Goal: Contribute content: Contribute content

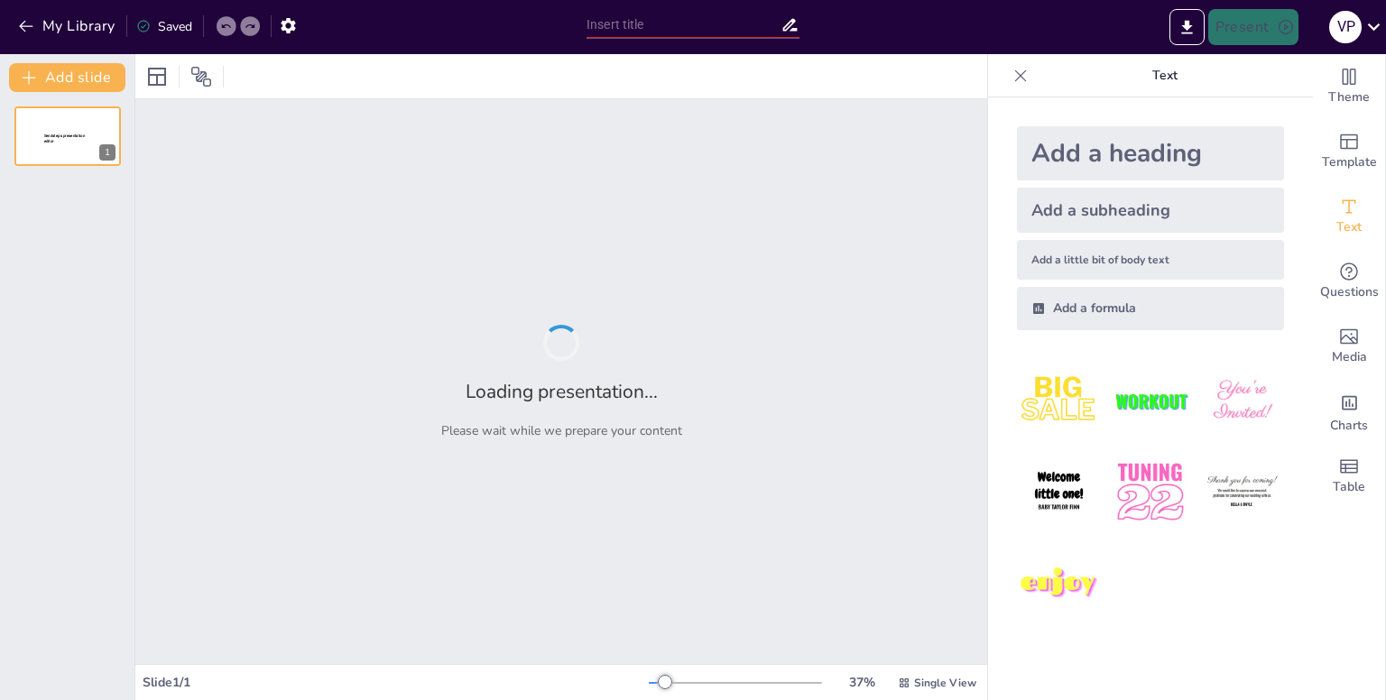
type input "Strain Energy and Resilience: Foundations of Structural Analysis"
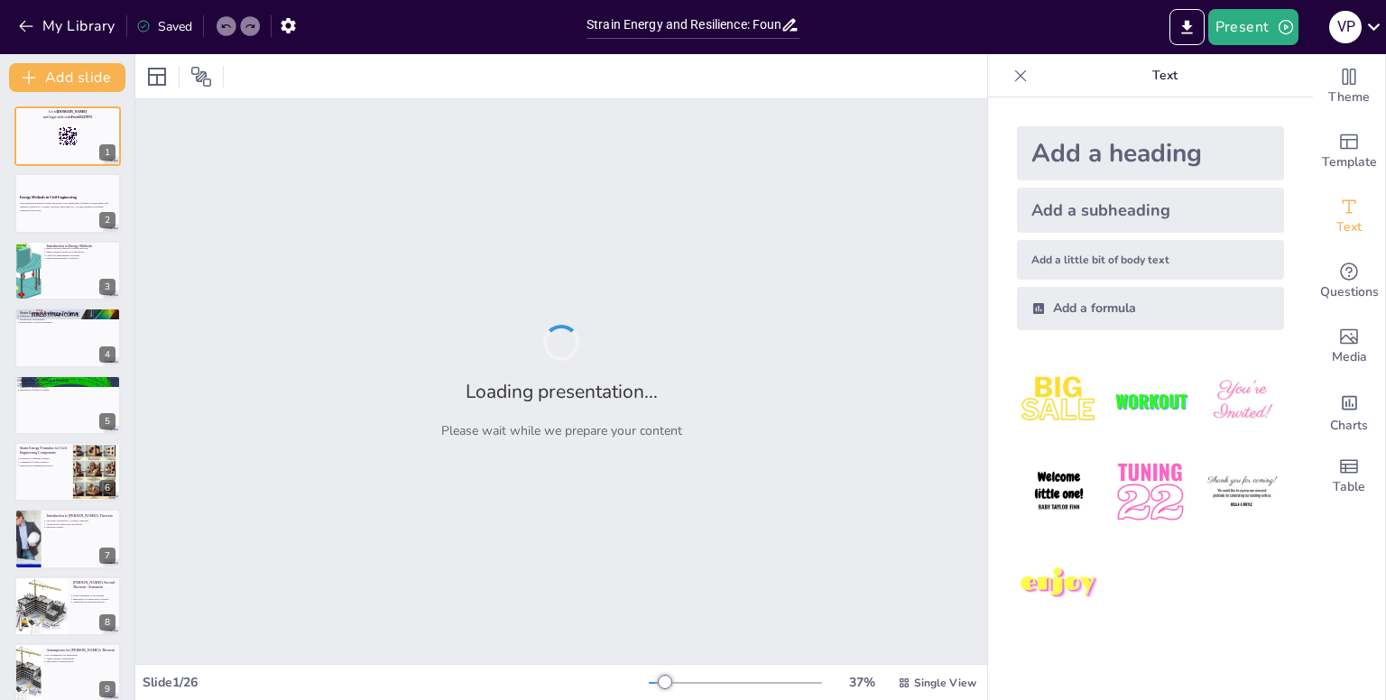
checkbox input "true"
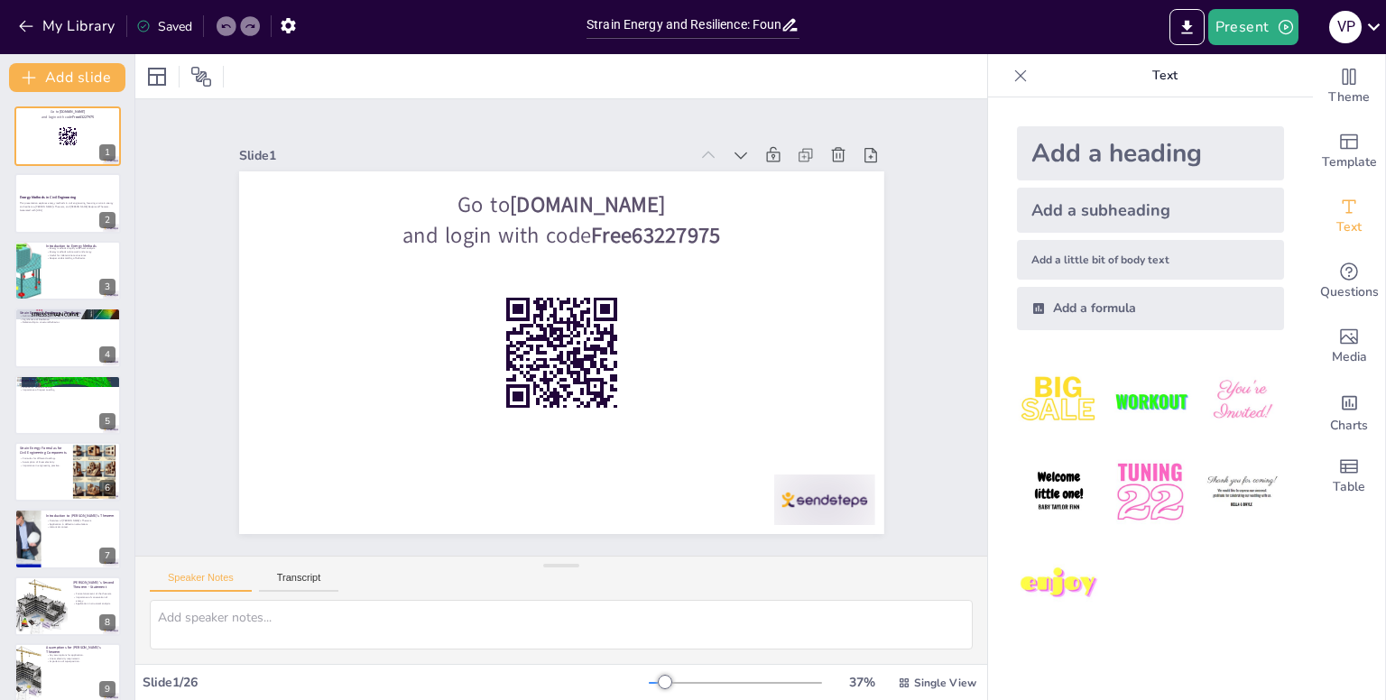
checkbox input "true"
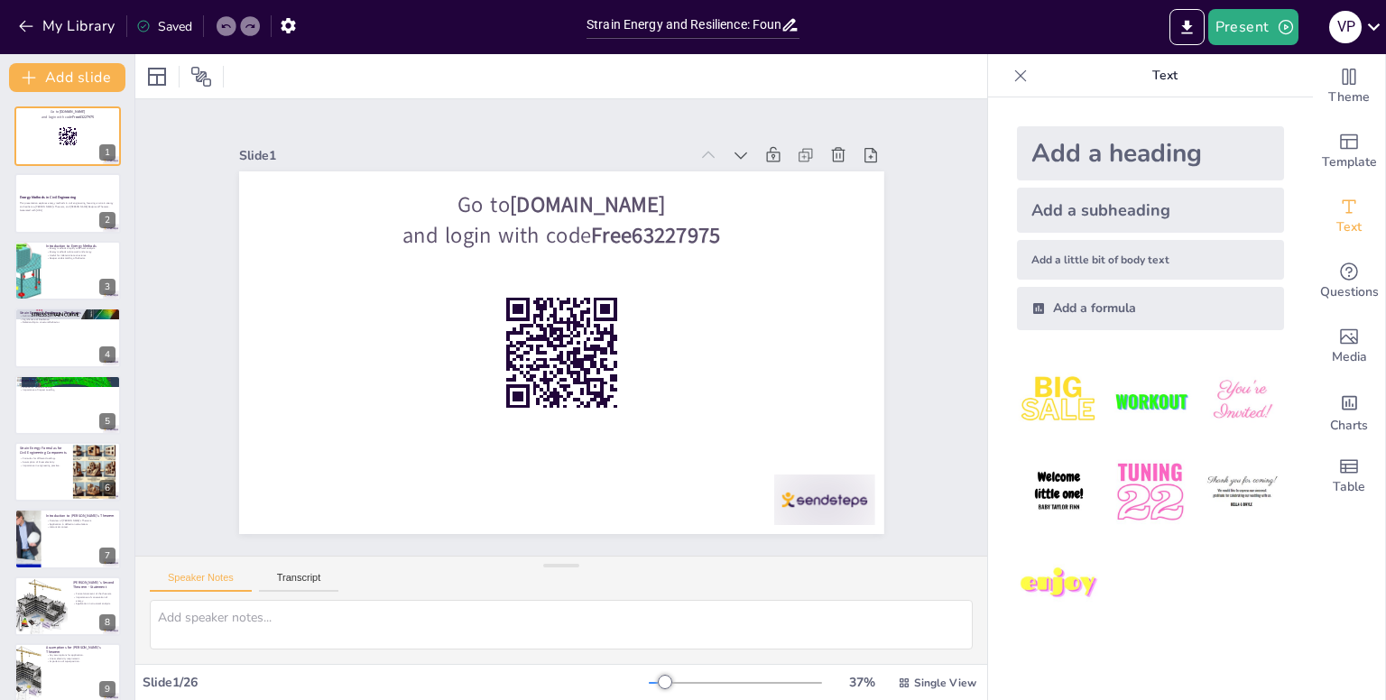
checkbox input "true"
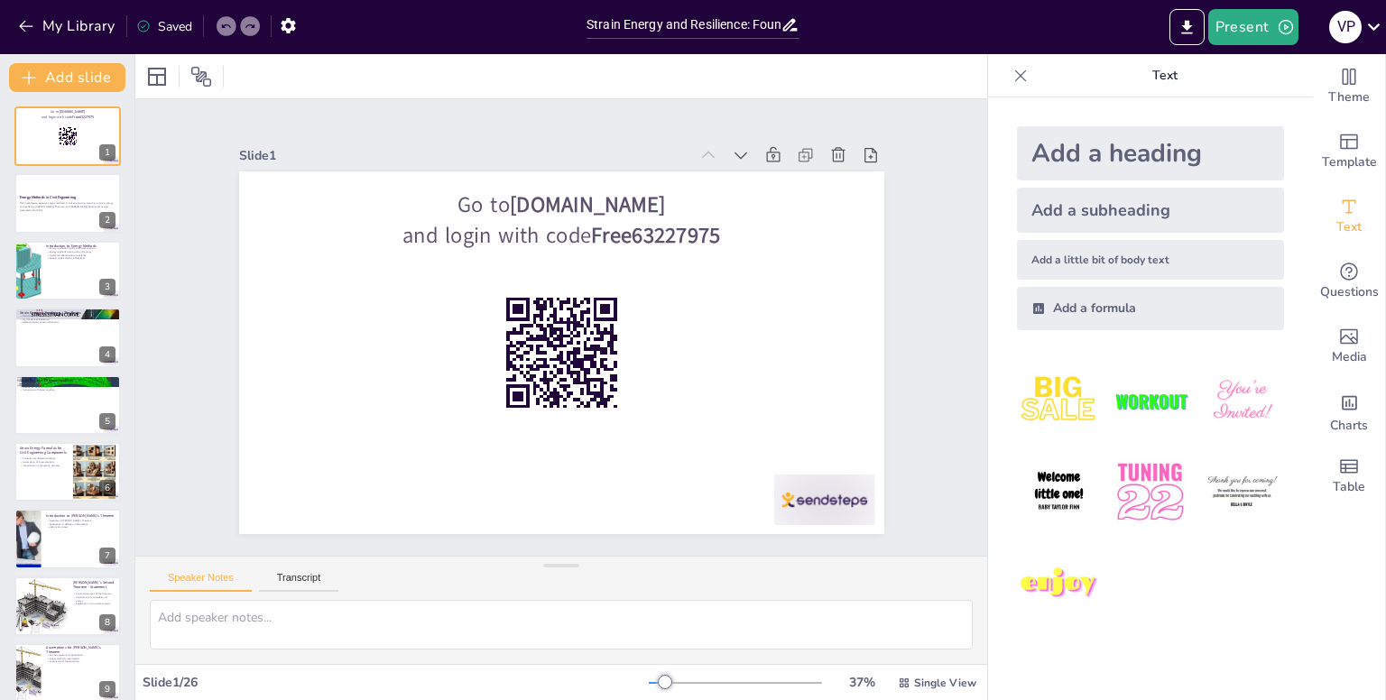
checkbox input "true"
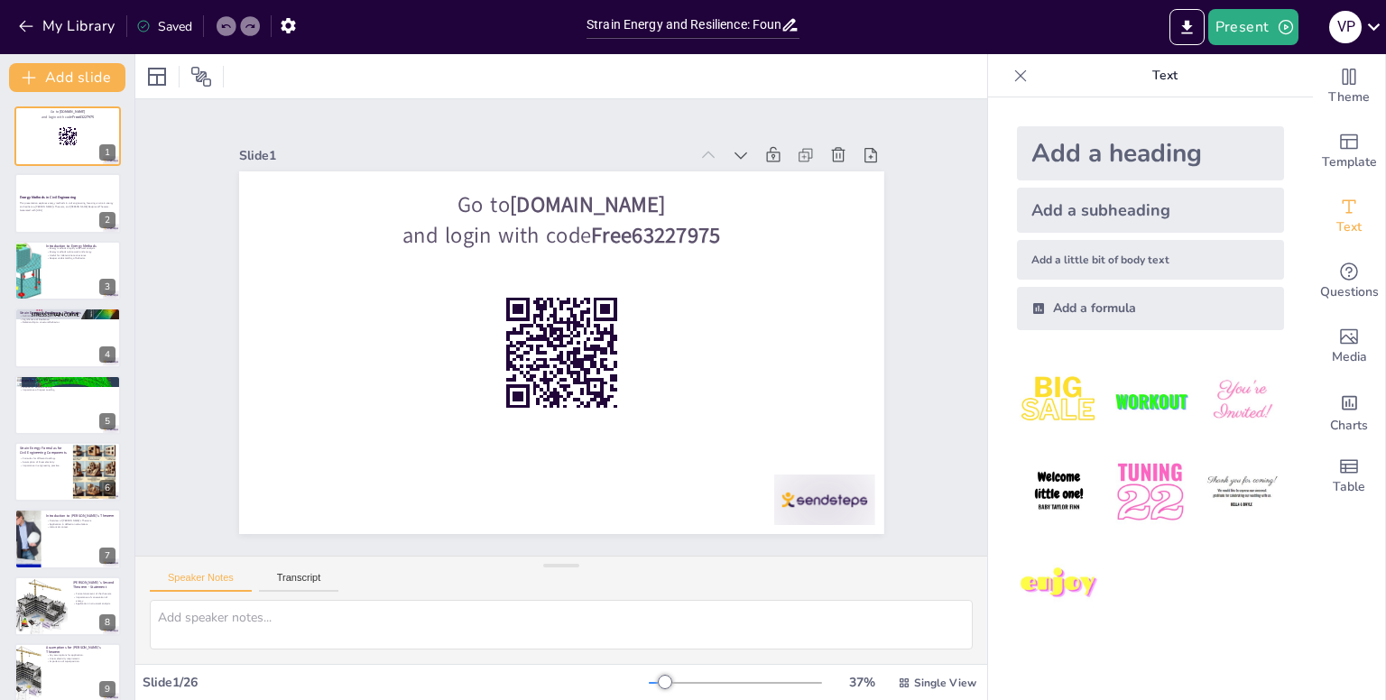
checkbox input "true"
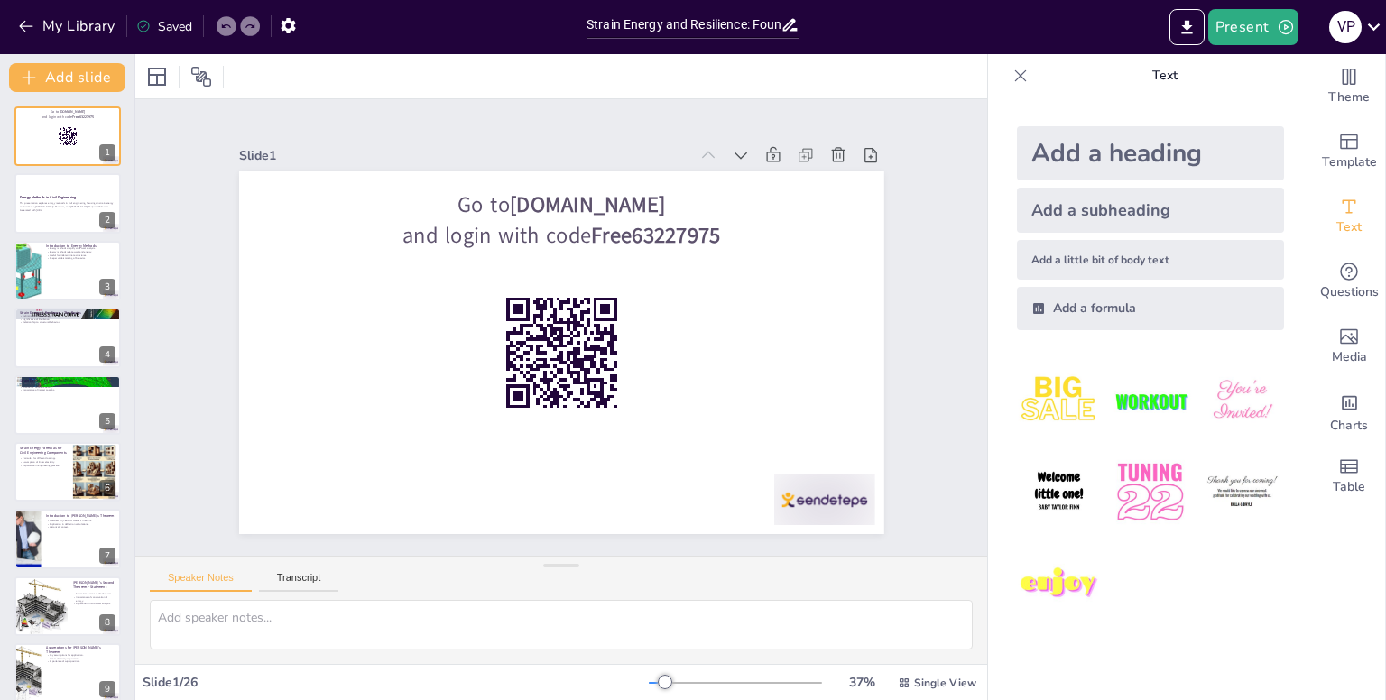
checkbox input "true"
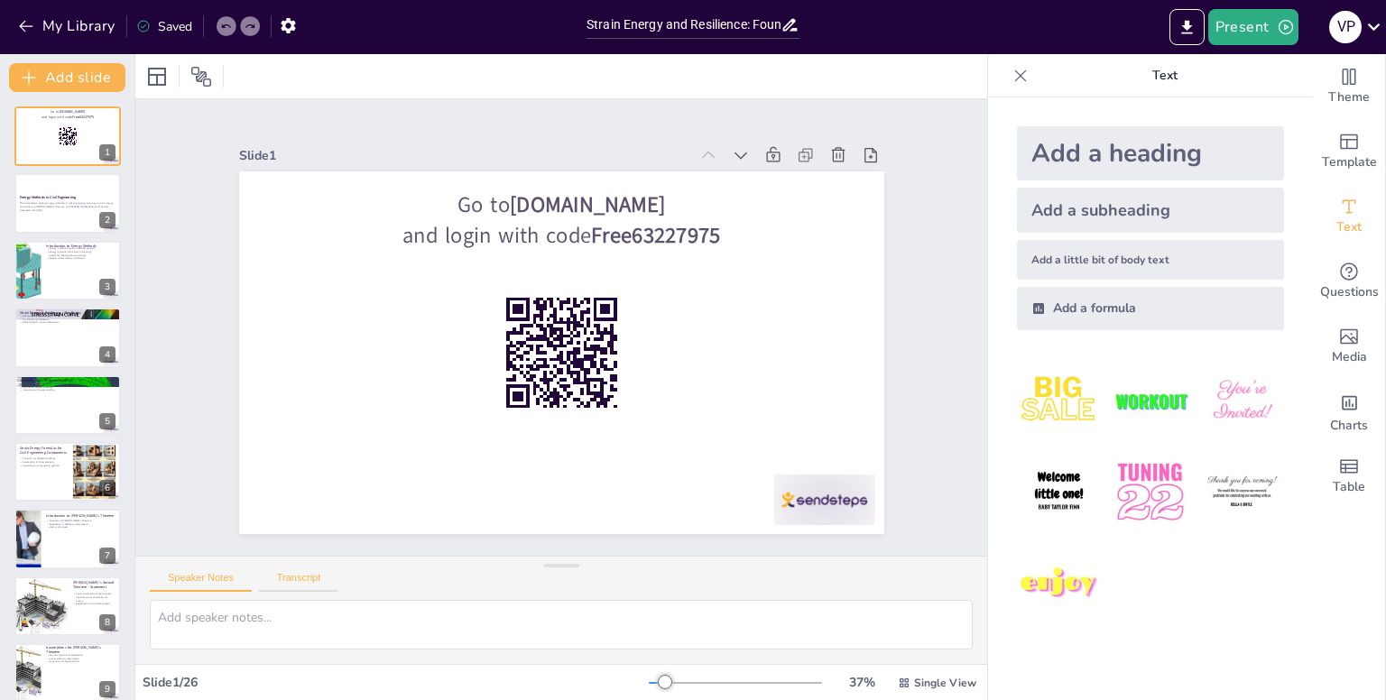
click at [289, 591] on button "Transcript" at bounding box center [299, 582] width 80 height 20
click at [219, 579] on button "Speaker Notes" at bounding box center [201, 582] width 102 height 20
checkbox input "true"
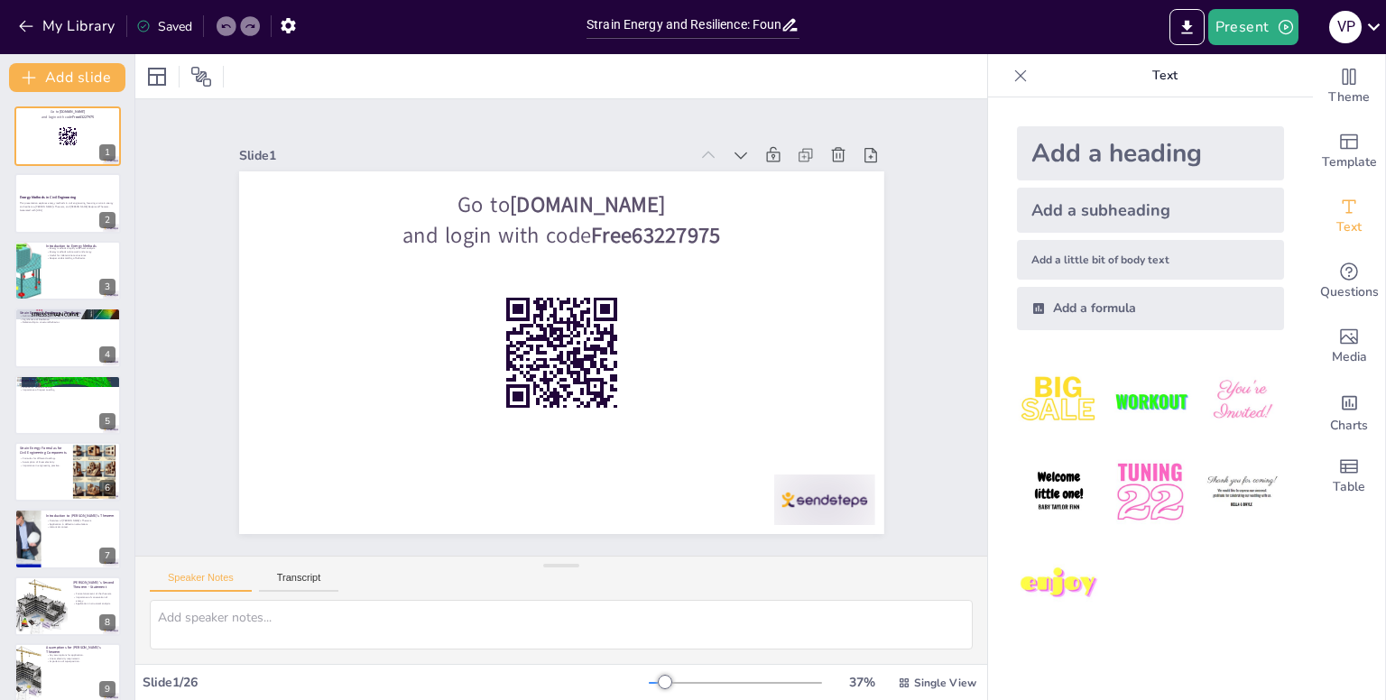
checkbox input "true"
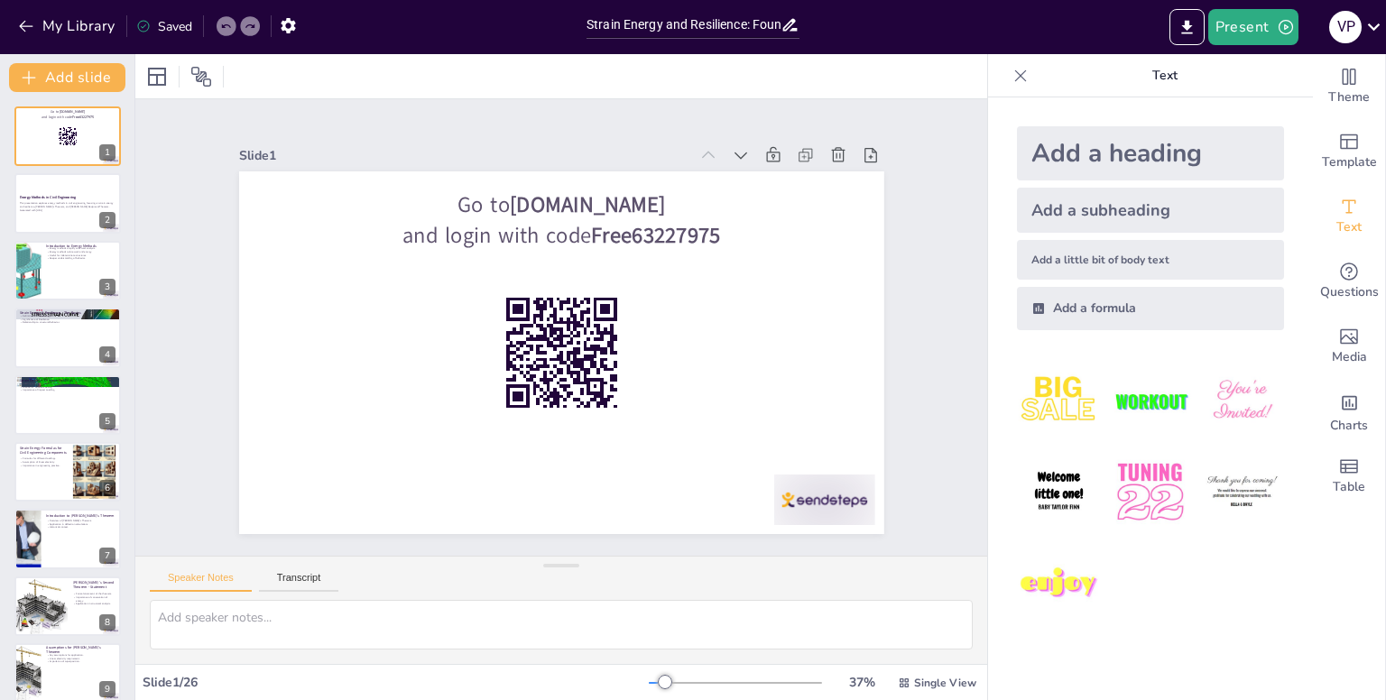
checkbox input "true"
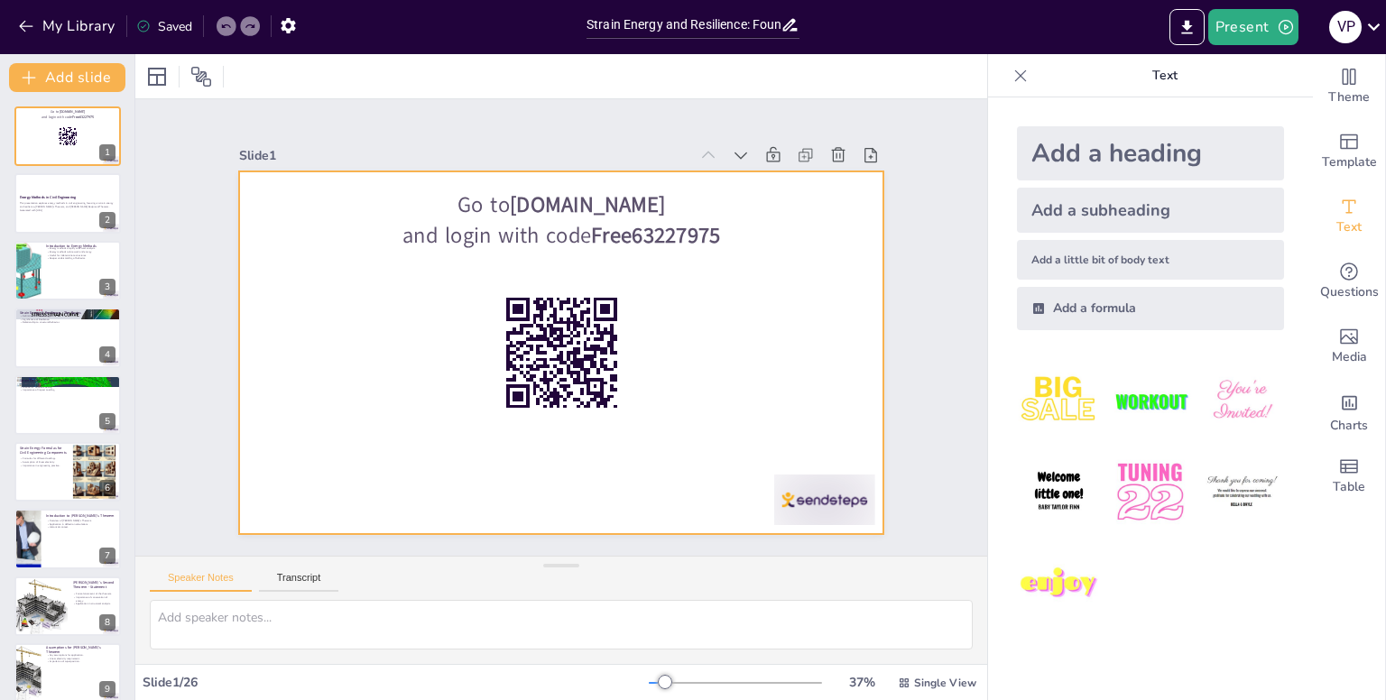
checkbox input "true"
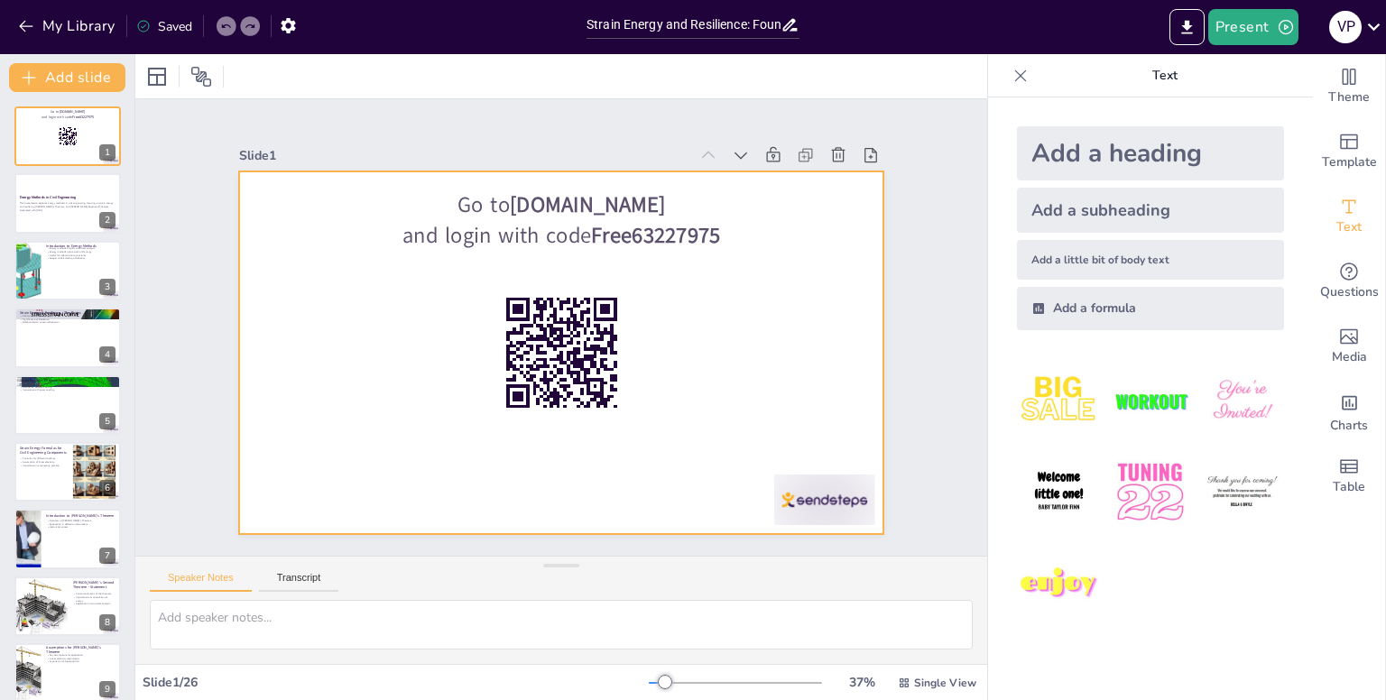
checkbox input "true"
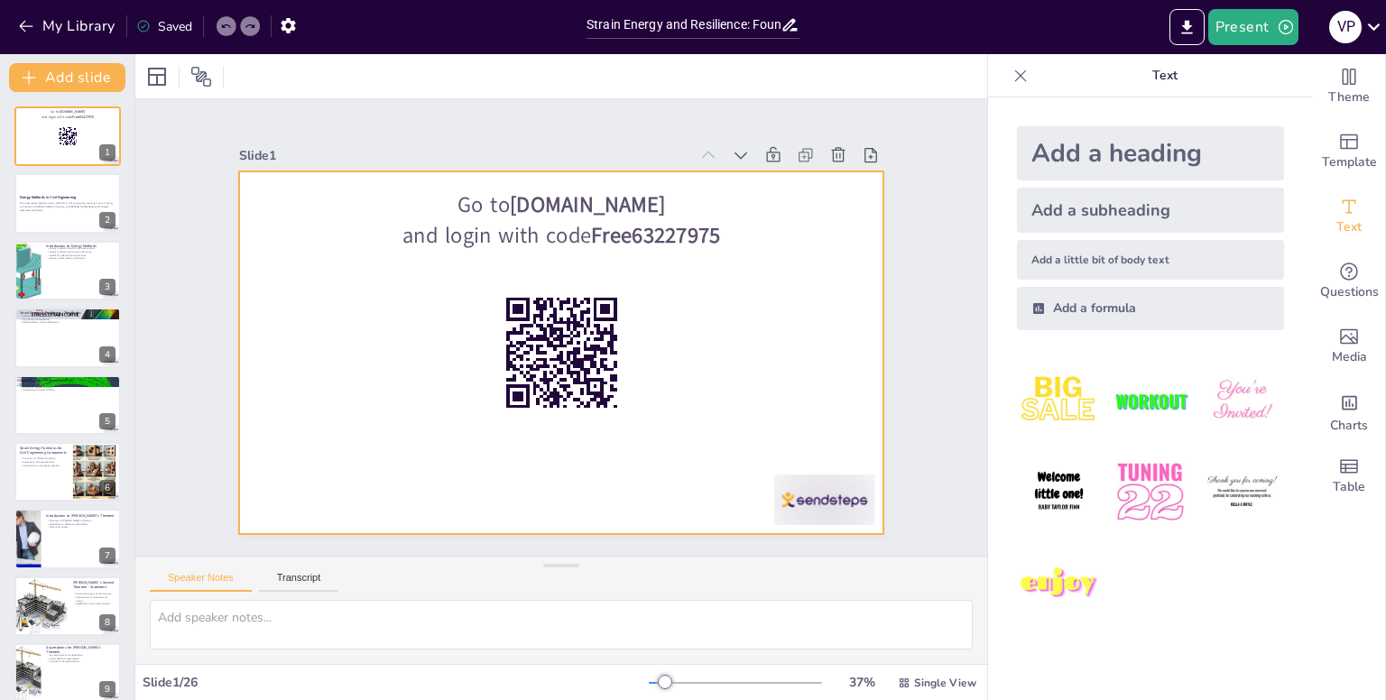
checkbox input "true"
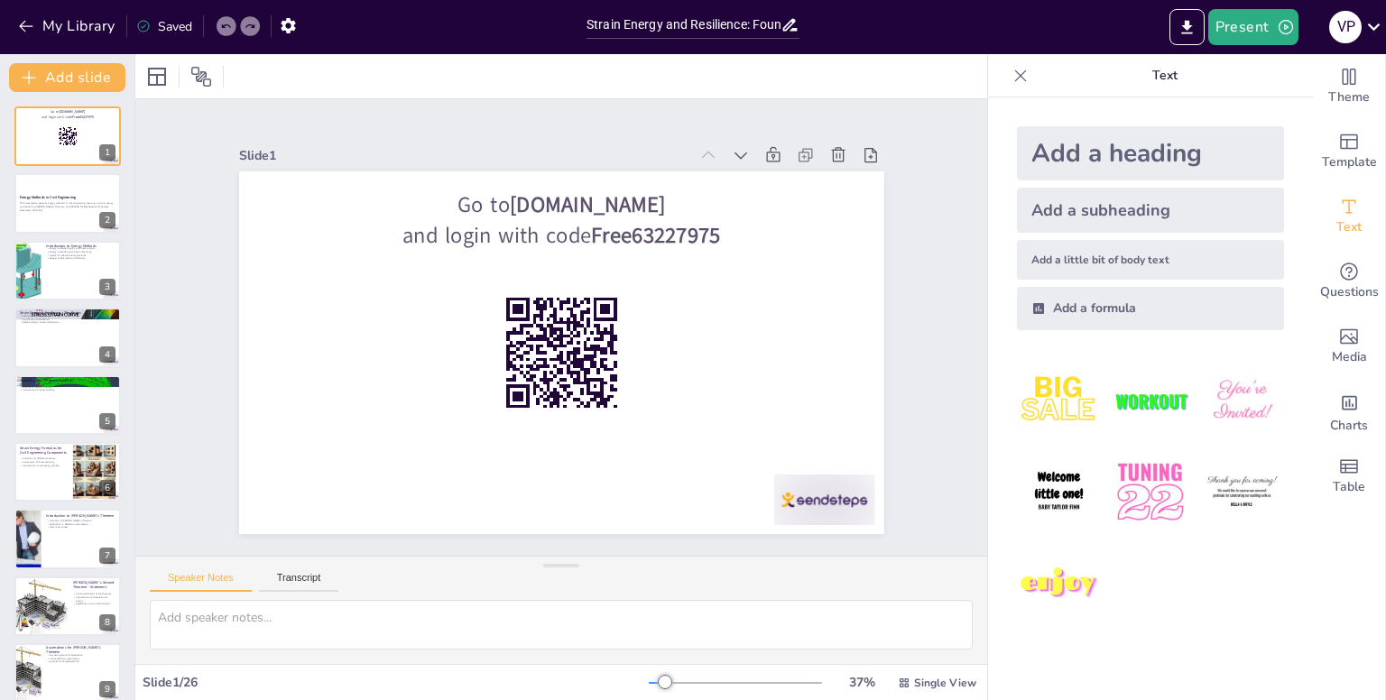
checkbox input "true"
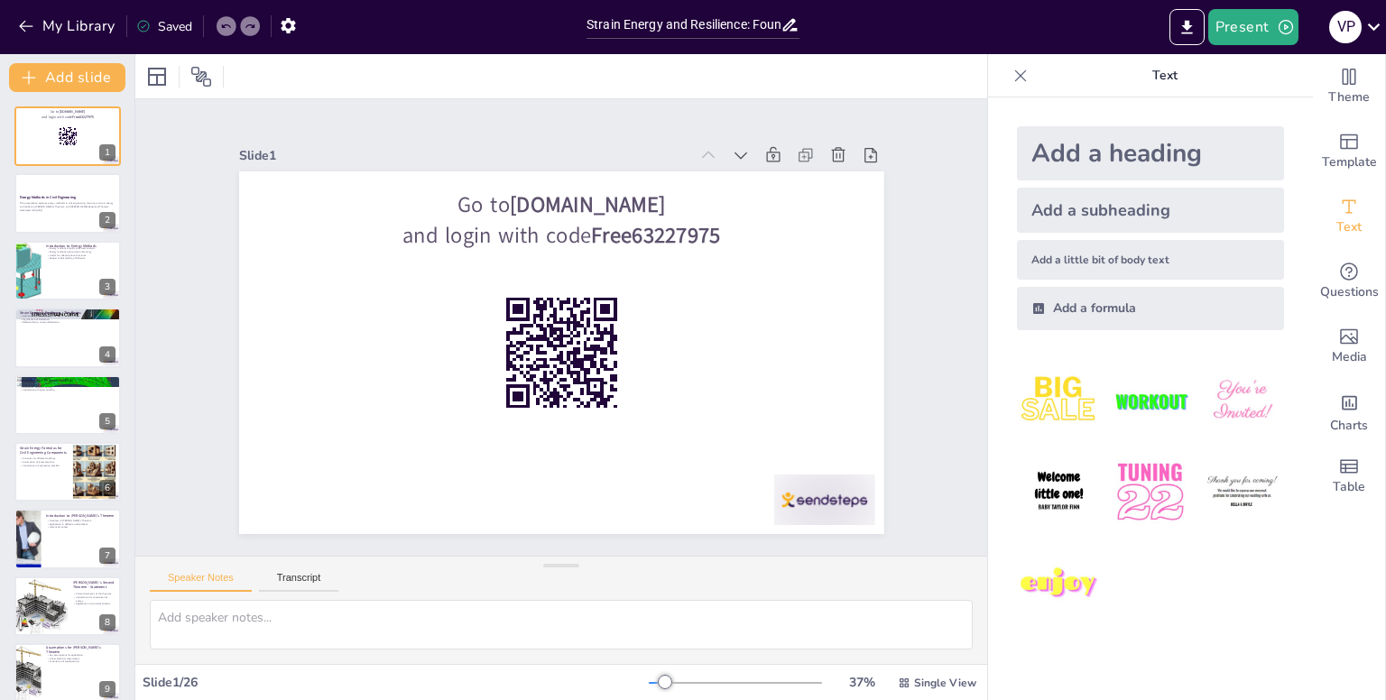
checkbox input "true"
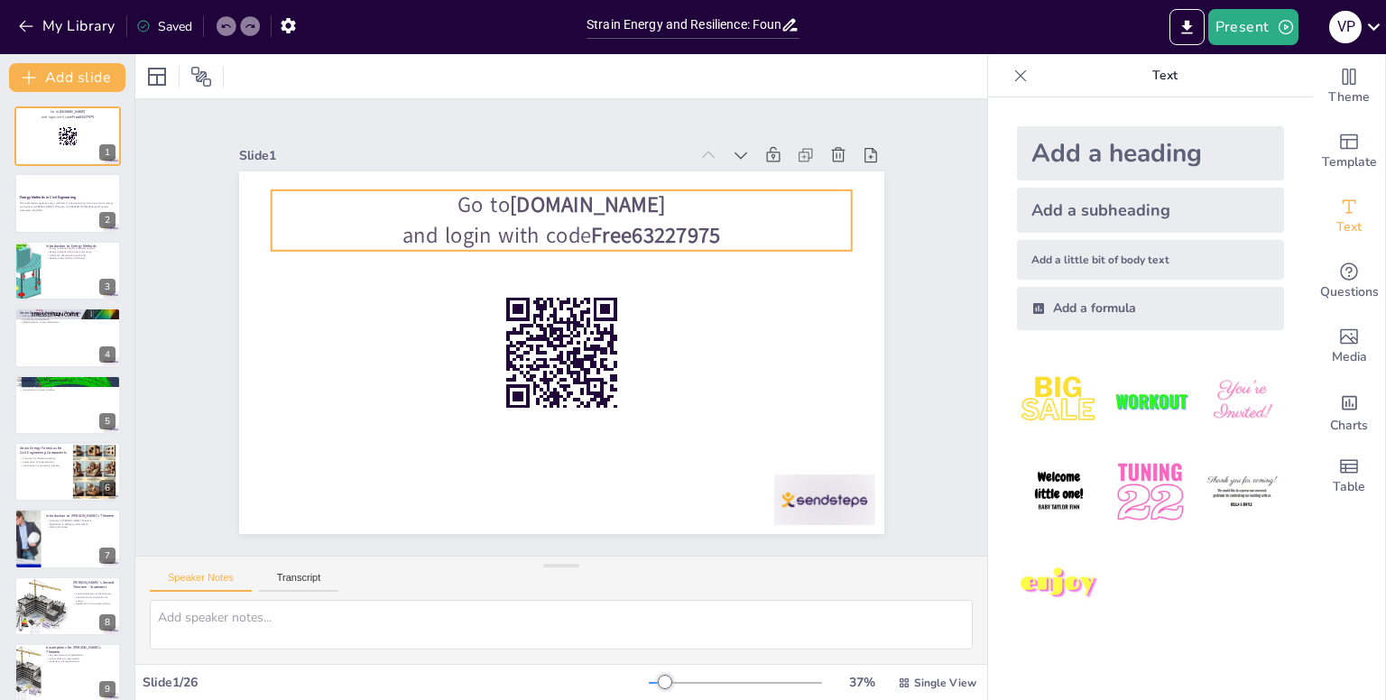
checkbox input "true"
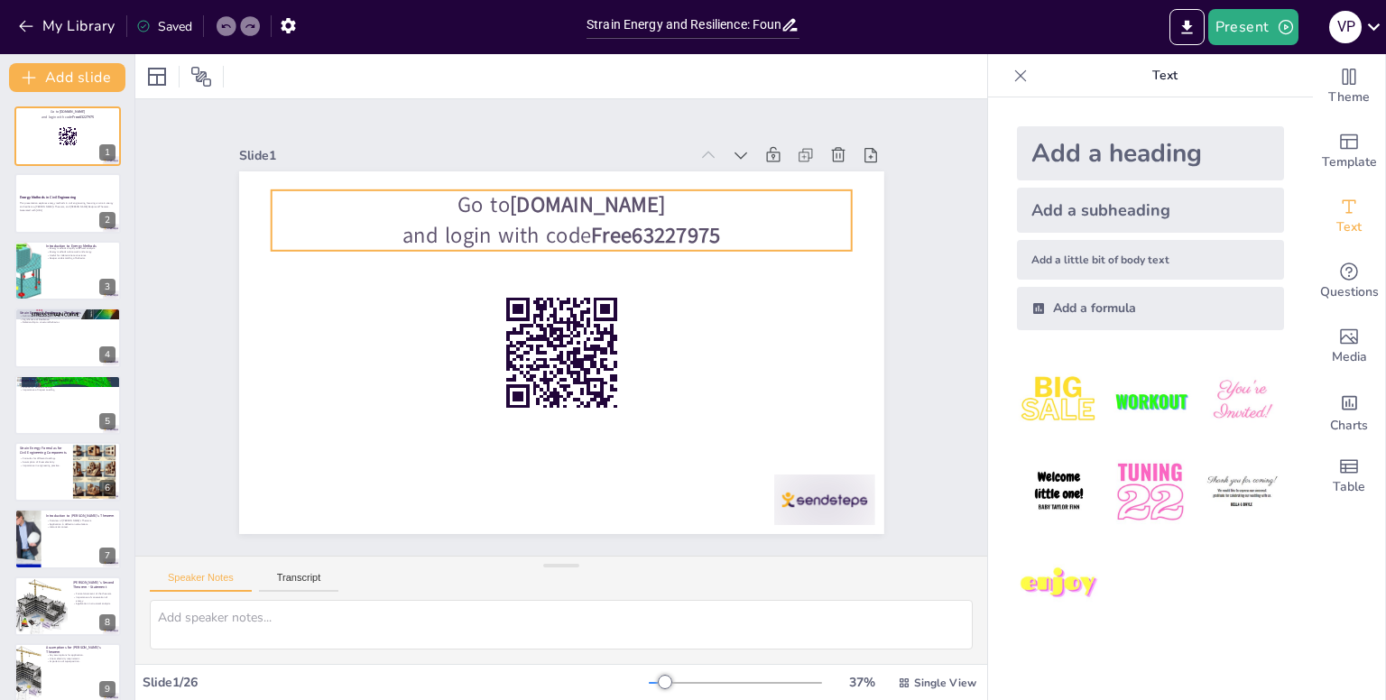
checkbox input "true"
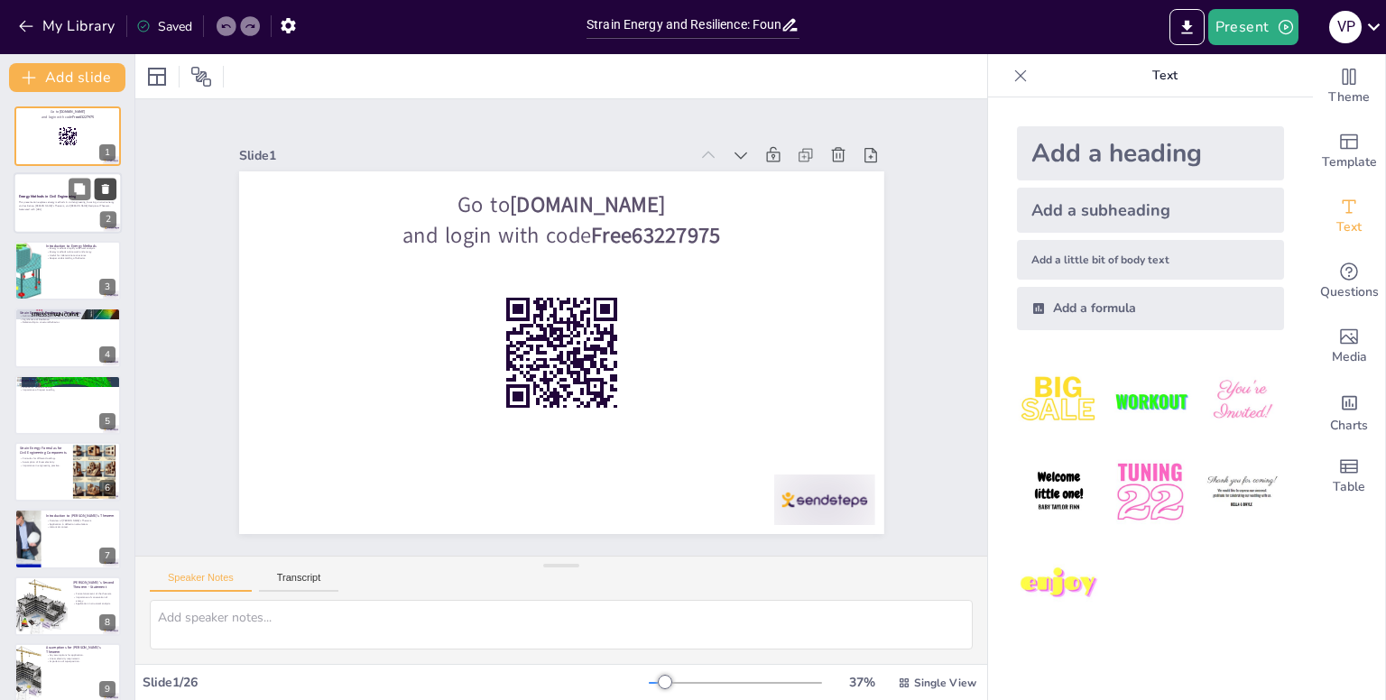
checkbox input "true"
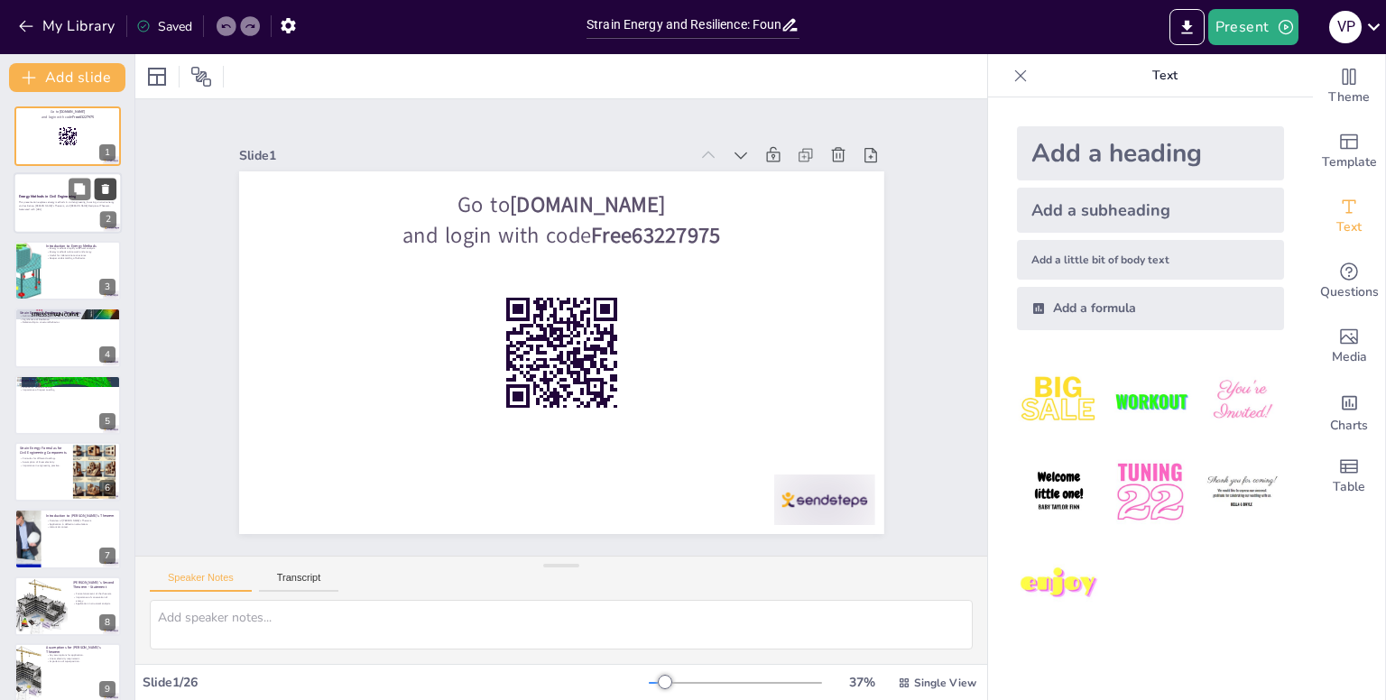
checkbox input "true"
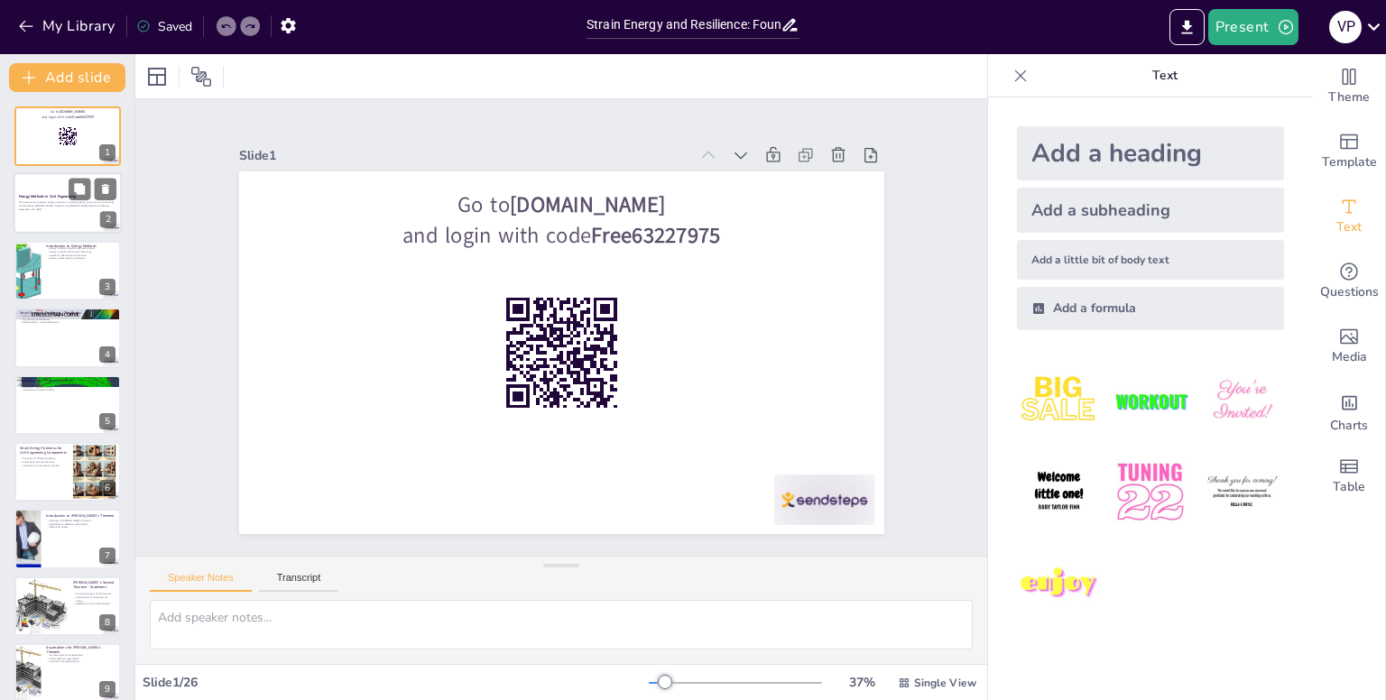
checkbox input "true"
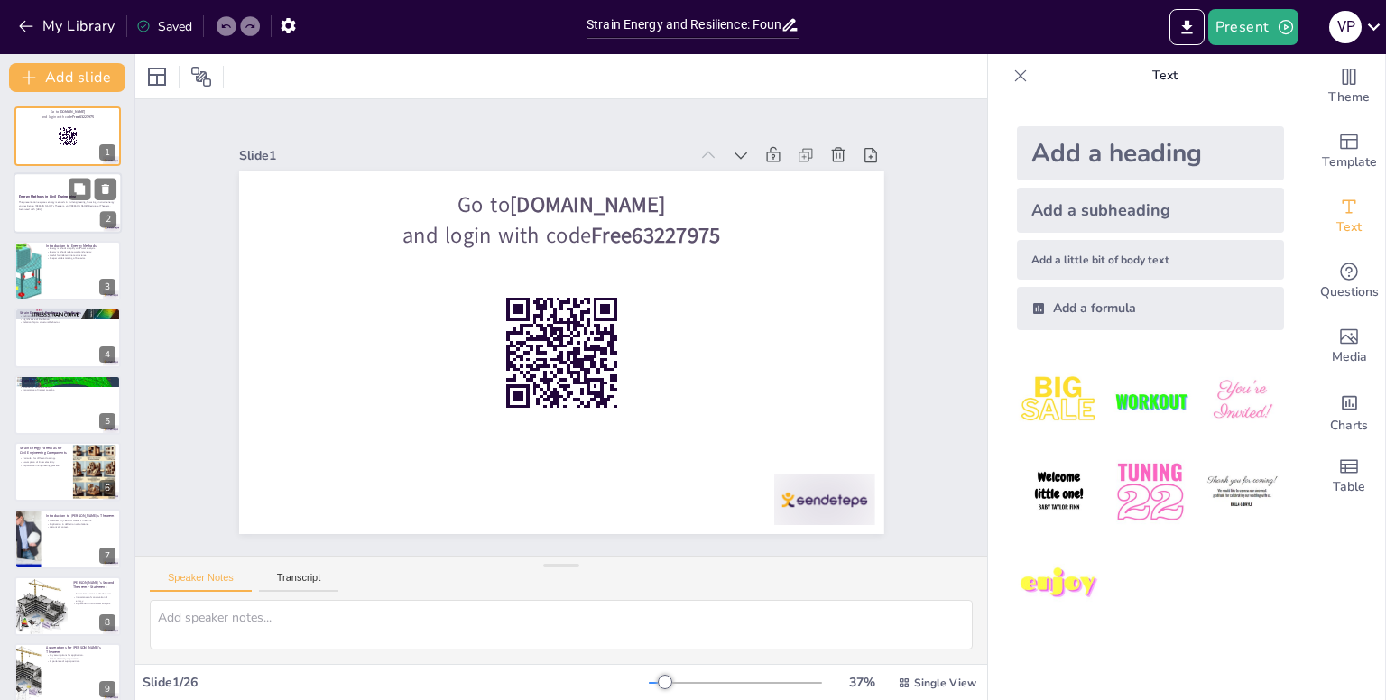
checkbox input "true"
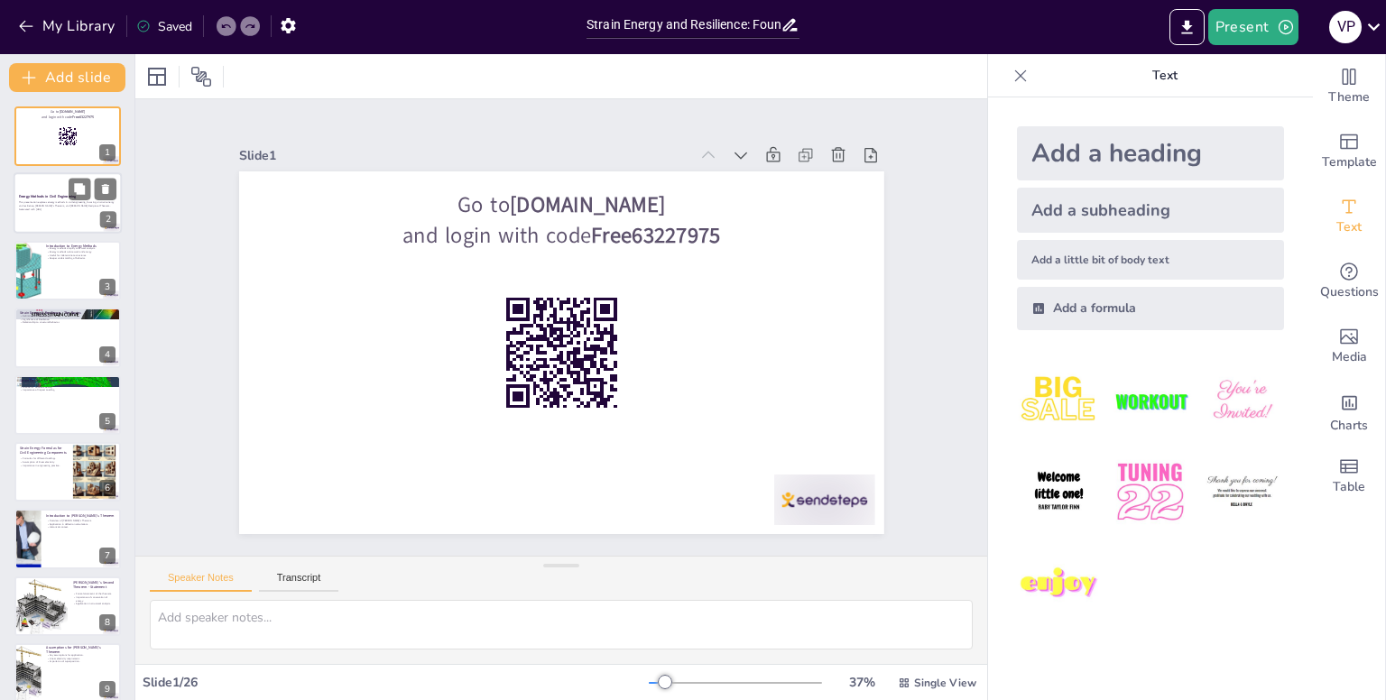
click at [27, 214] on div at bounding box center [68, 203] width 108 height 61
checkbox input "true"
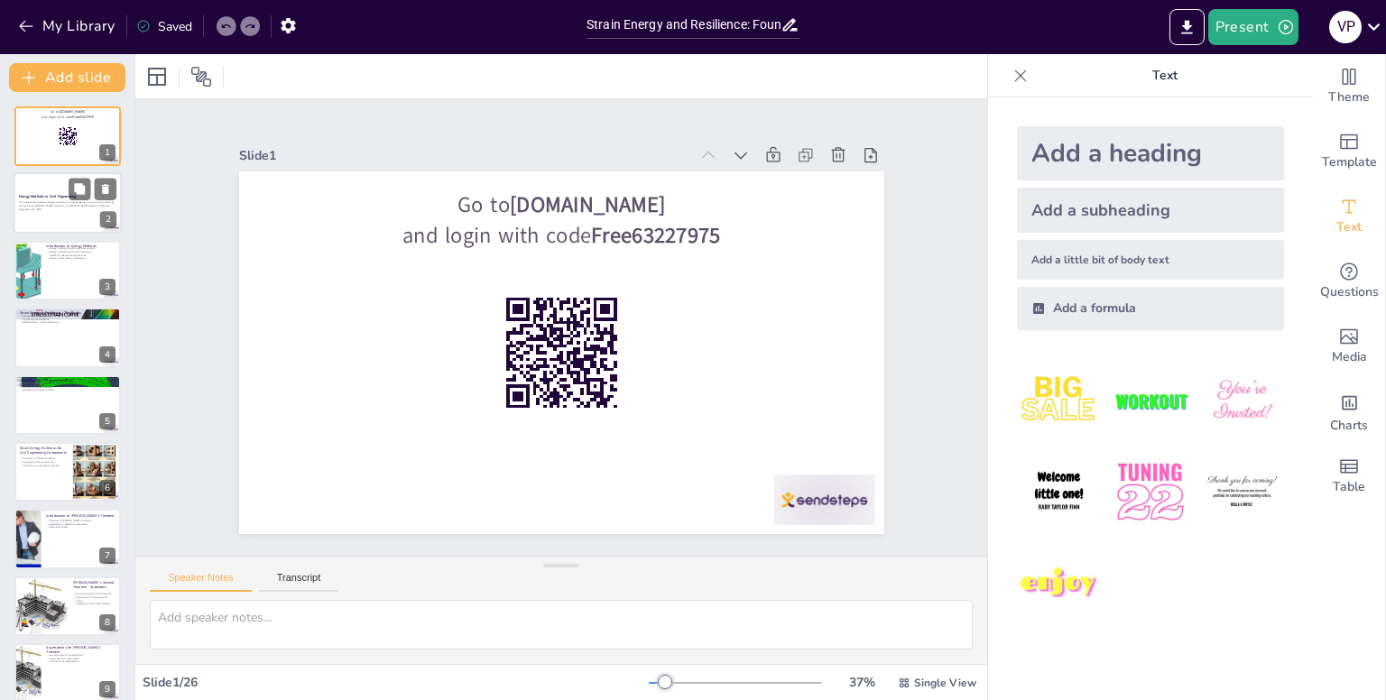
checkbox input "true"
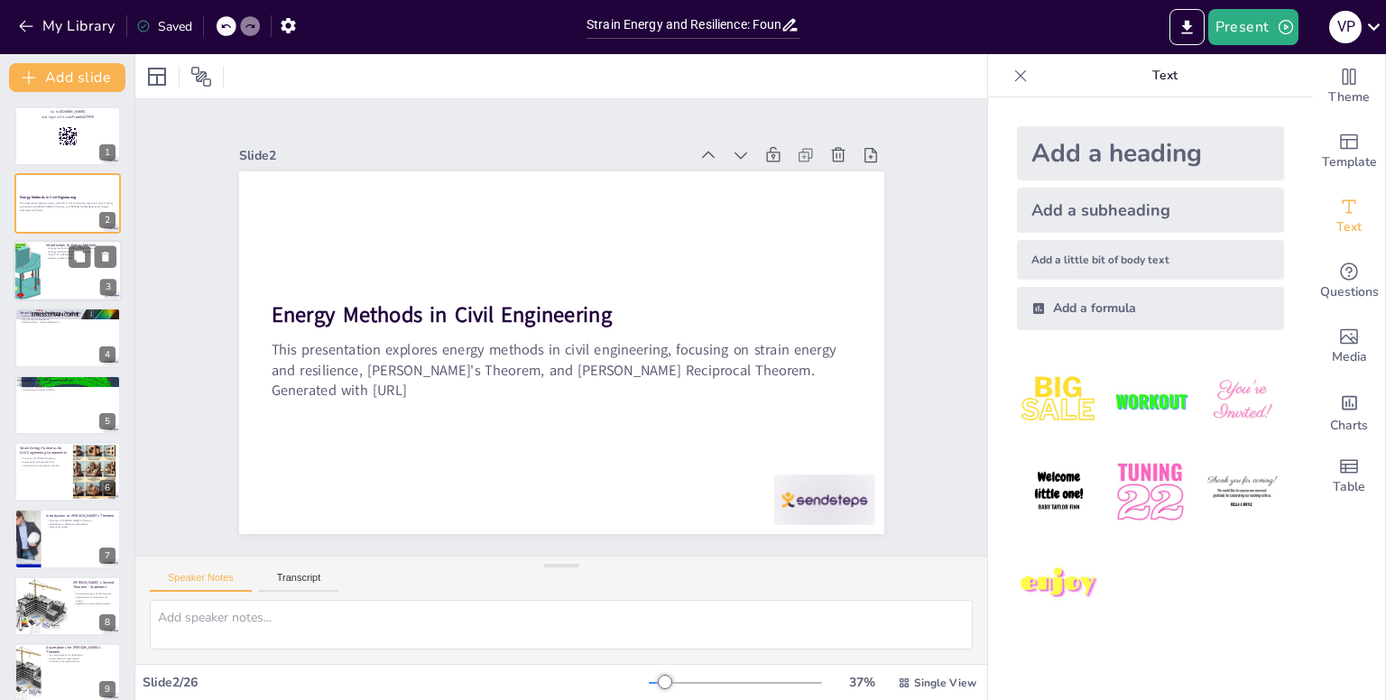
checkbox input "true"
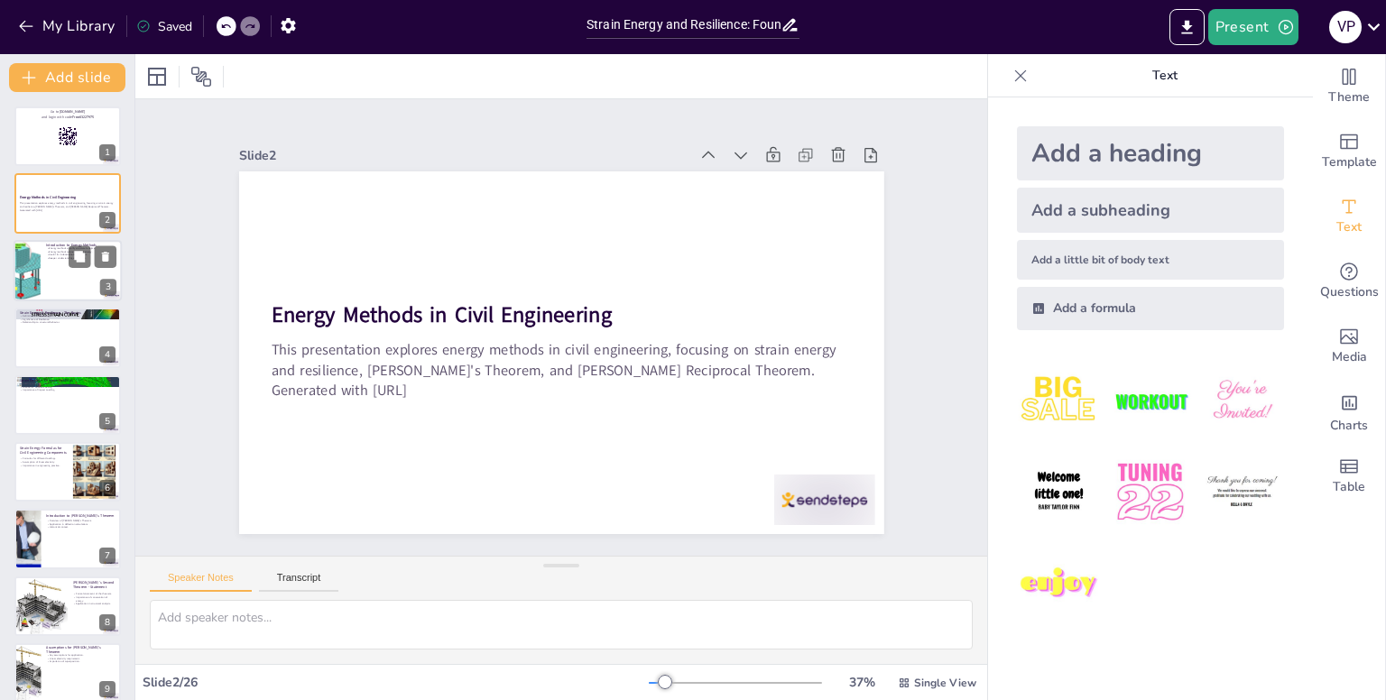
checkbox input "true"
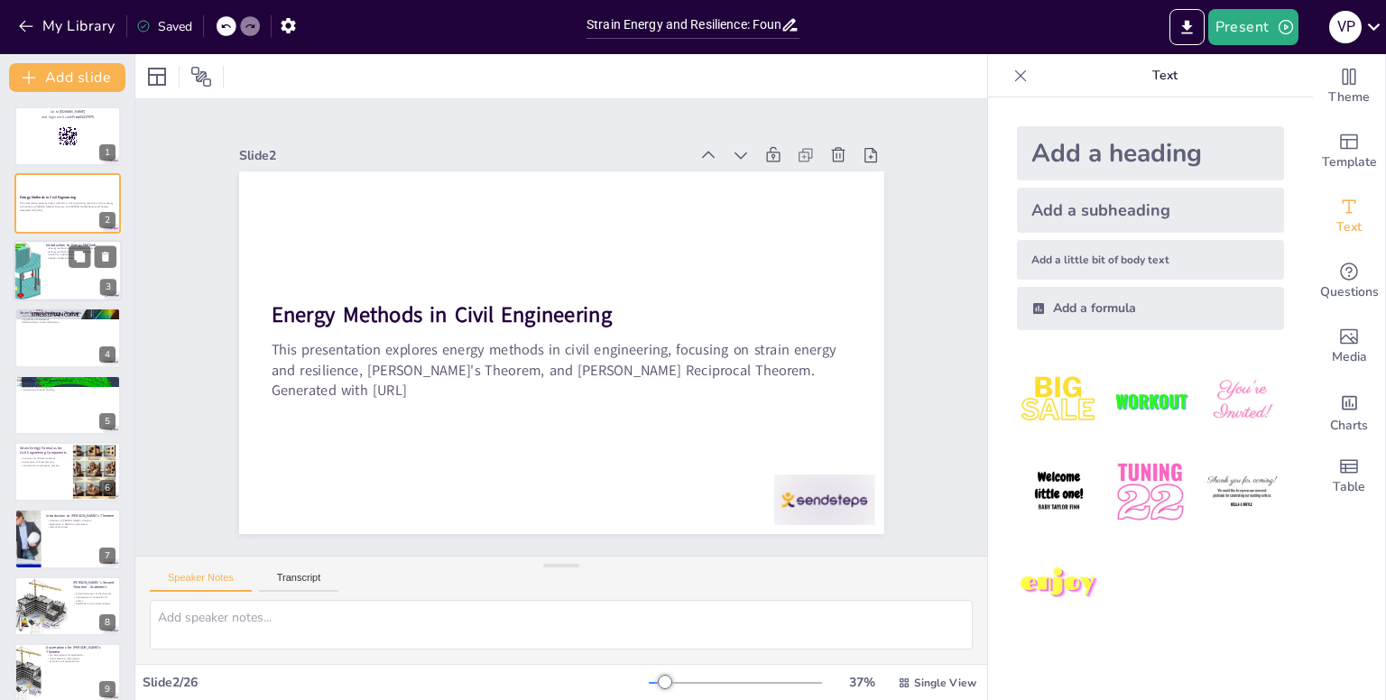
click at [42, 257] on div at bounding box center [68, 270] width 108 height 61
checkbox input "true"
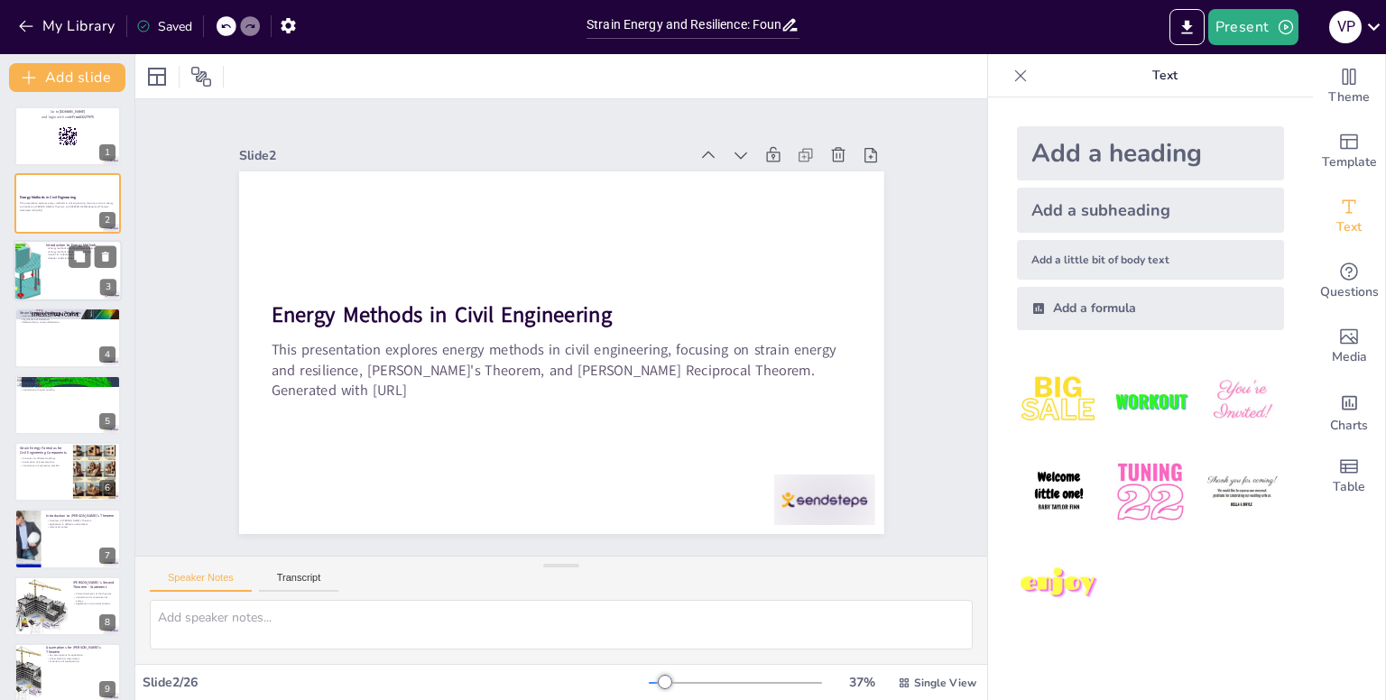
checkbox input "true"
type textarea "Energy methods provide a streamlined approach to structural analysis by emphasi…"
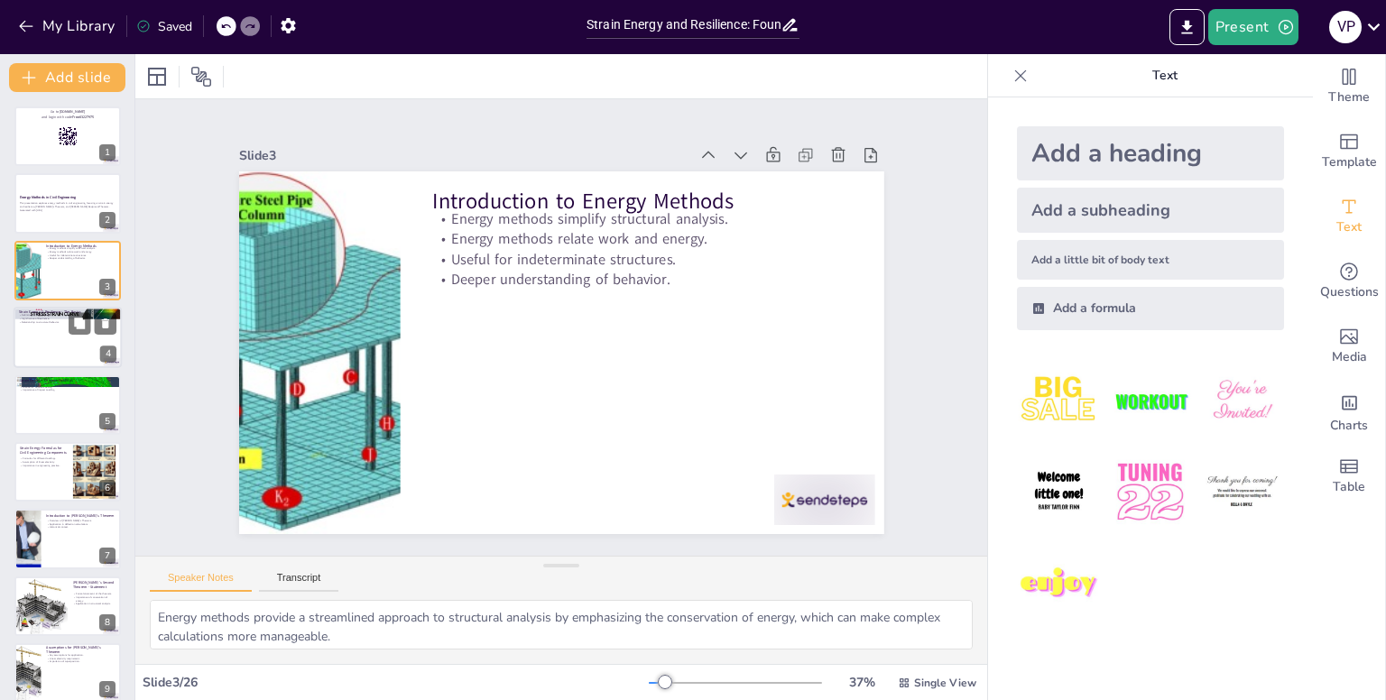
checkbox input "true"
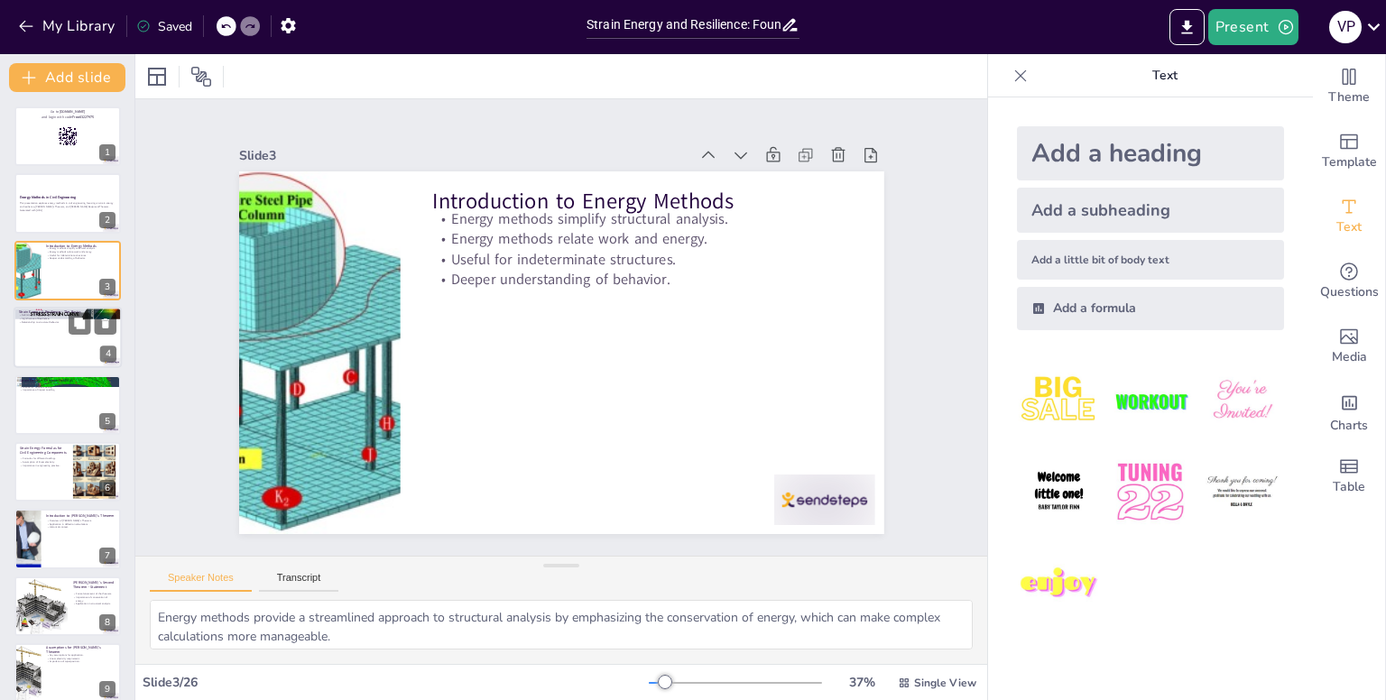
checkbox input "true"
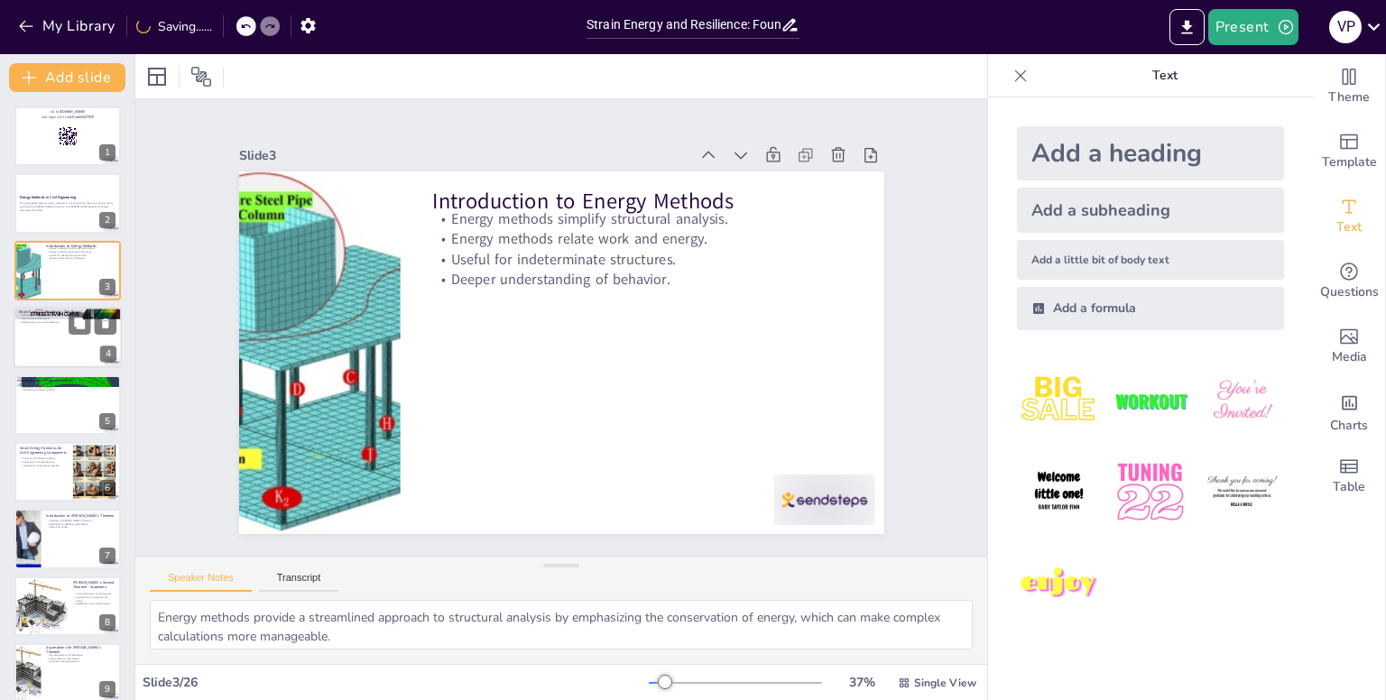
click at [63, 355] on div at bounding box center [68, 337] width 108 height 61
checkbox input "true"
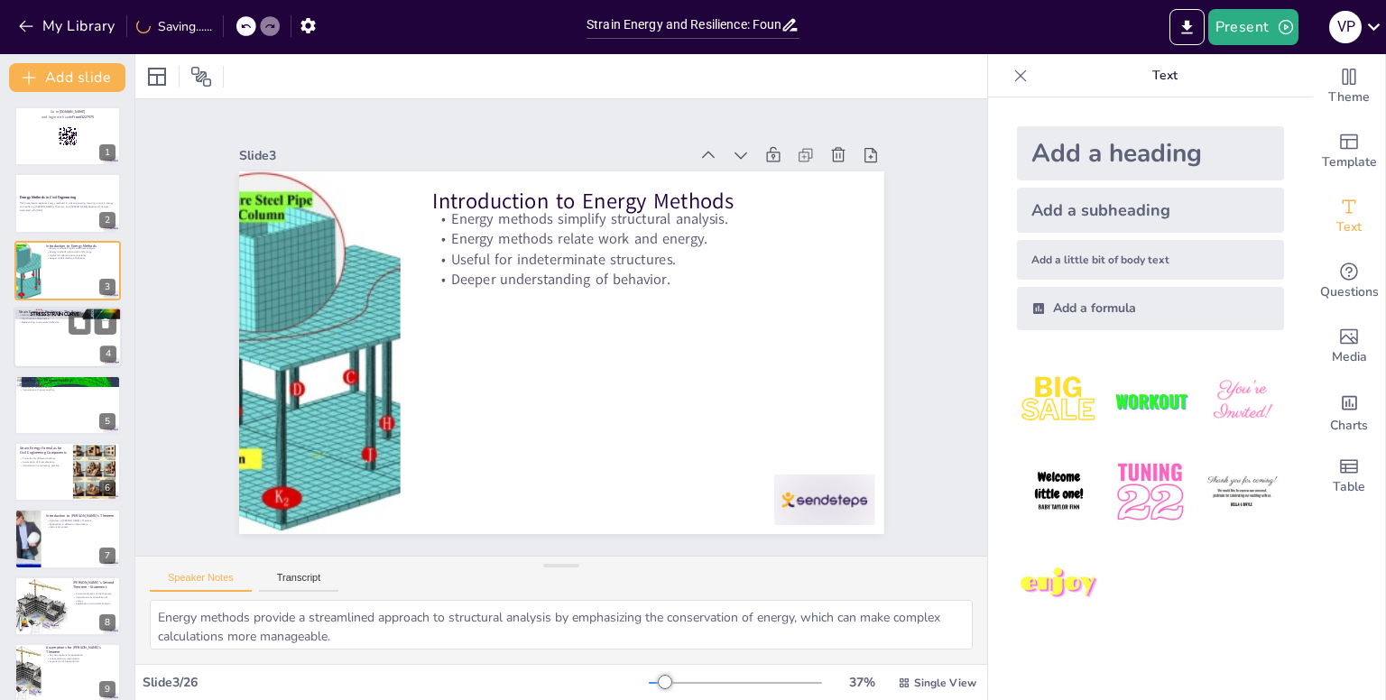
checkbox input "true"
type textarea "Strain energy is a fundamental concept in structural analysis, representing the…"
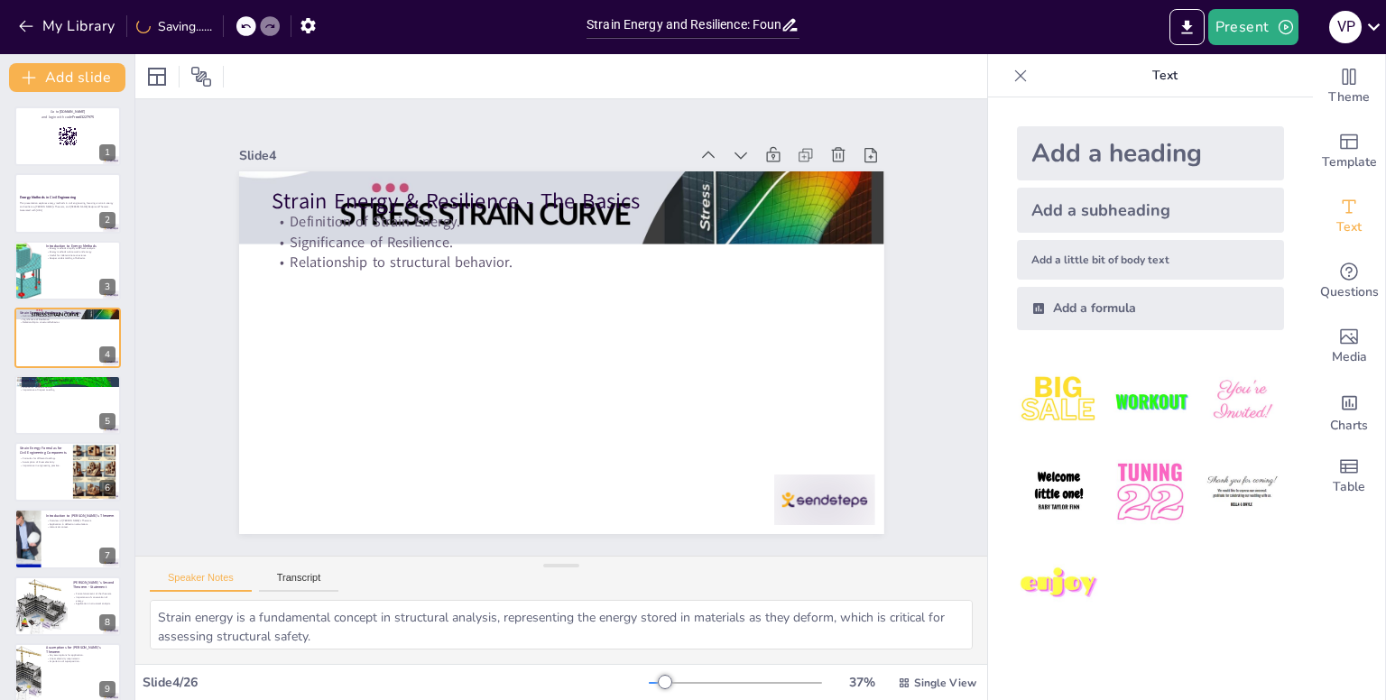
checkbox input "true"
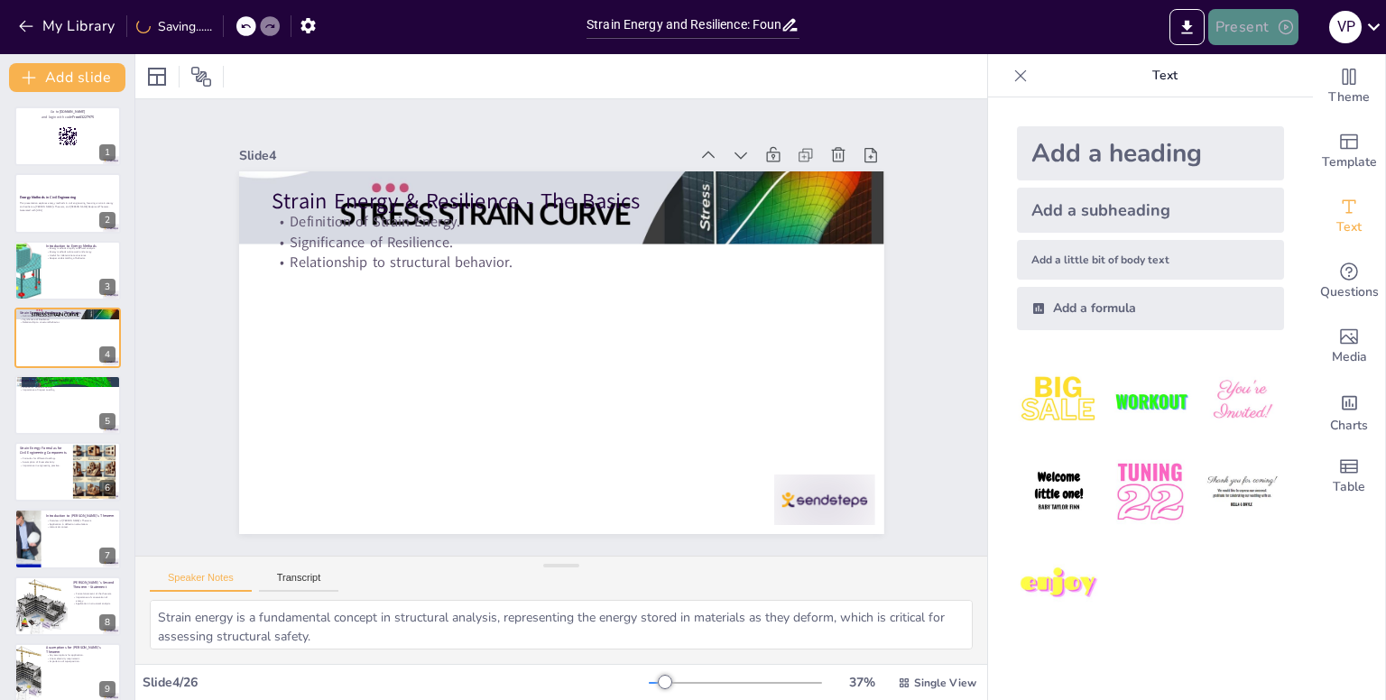
click at [1262, 17] on button "Present" at bounding box center [1254, 27] width 90 height 36
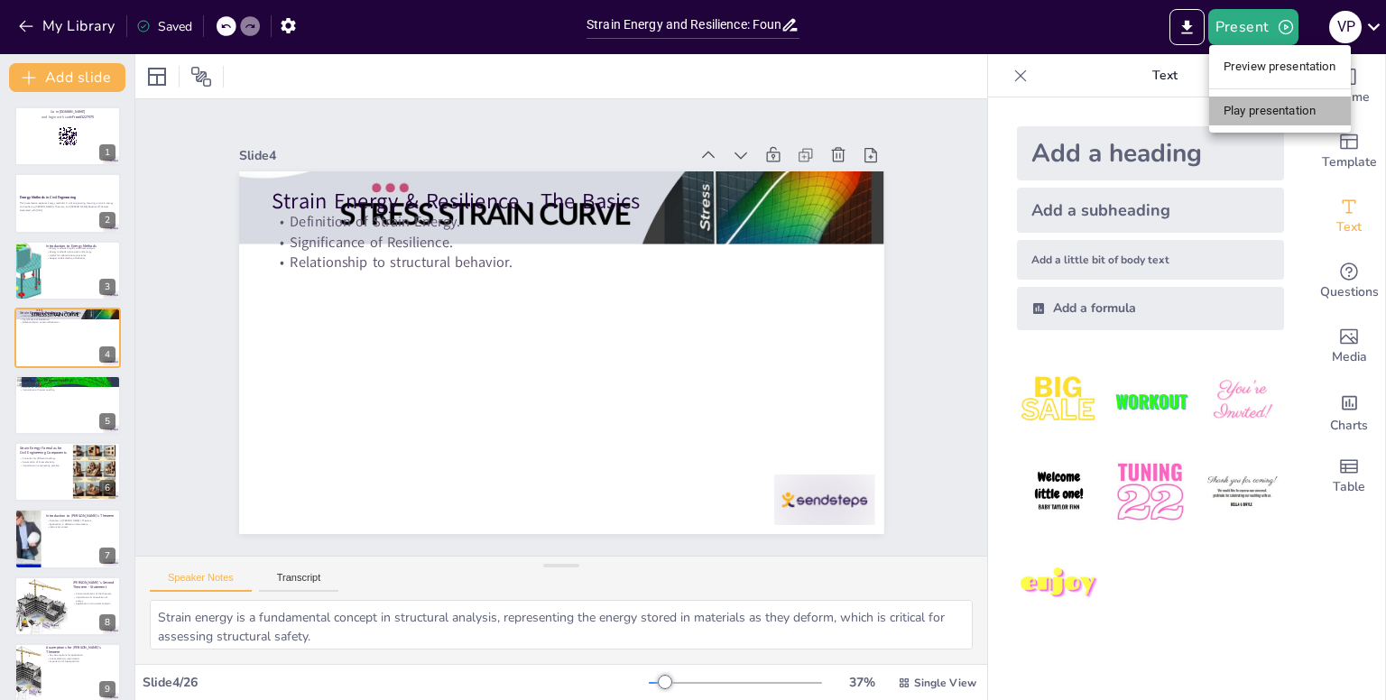
click at [1277, 124] on li "Play presentation" at bounding box center [1280, 111] width 142 height 29
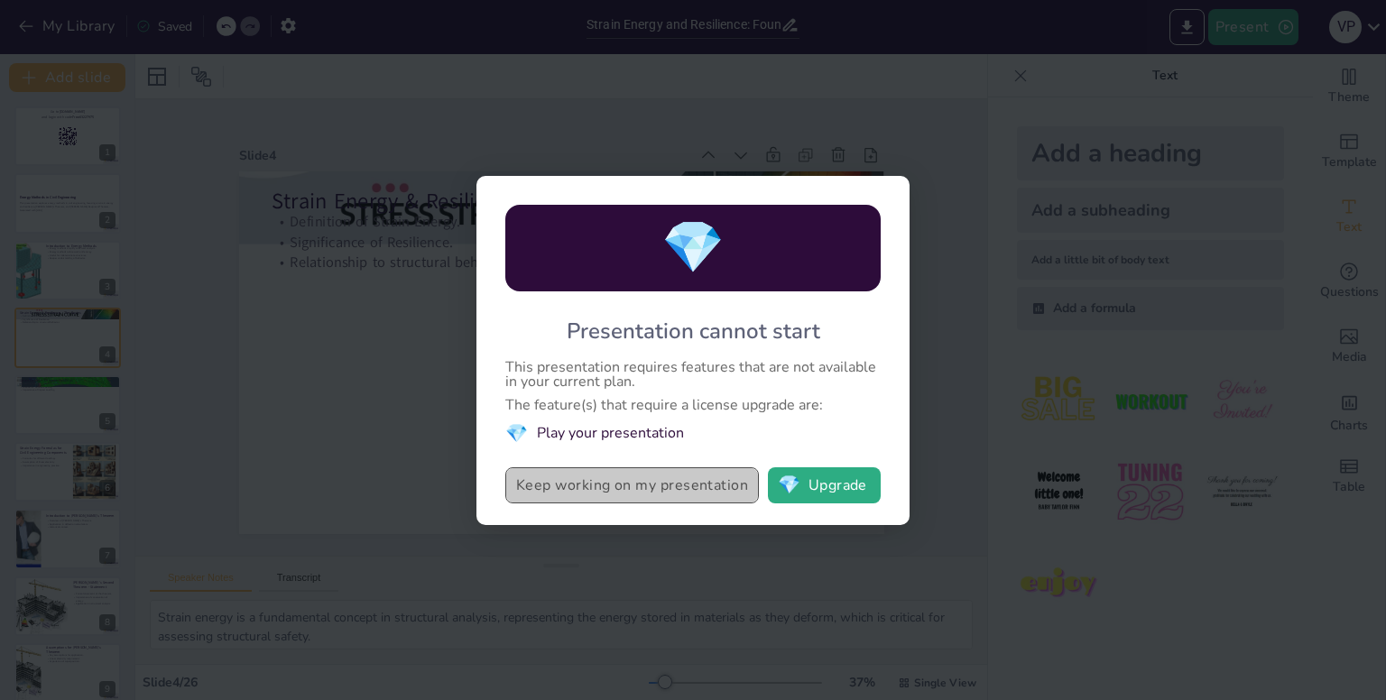
click at [710, 490] on button "Keep working on my presentation" at bounding box center [632, 486] width 254 height 36
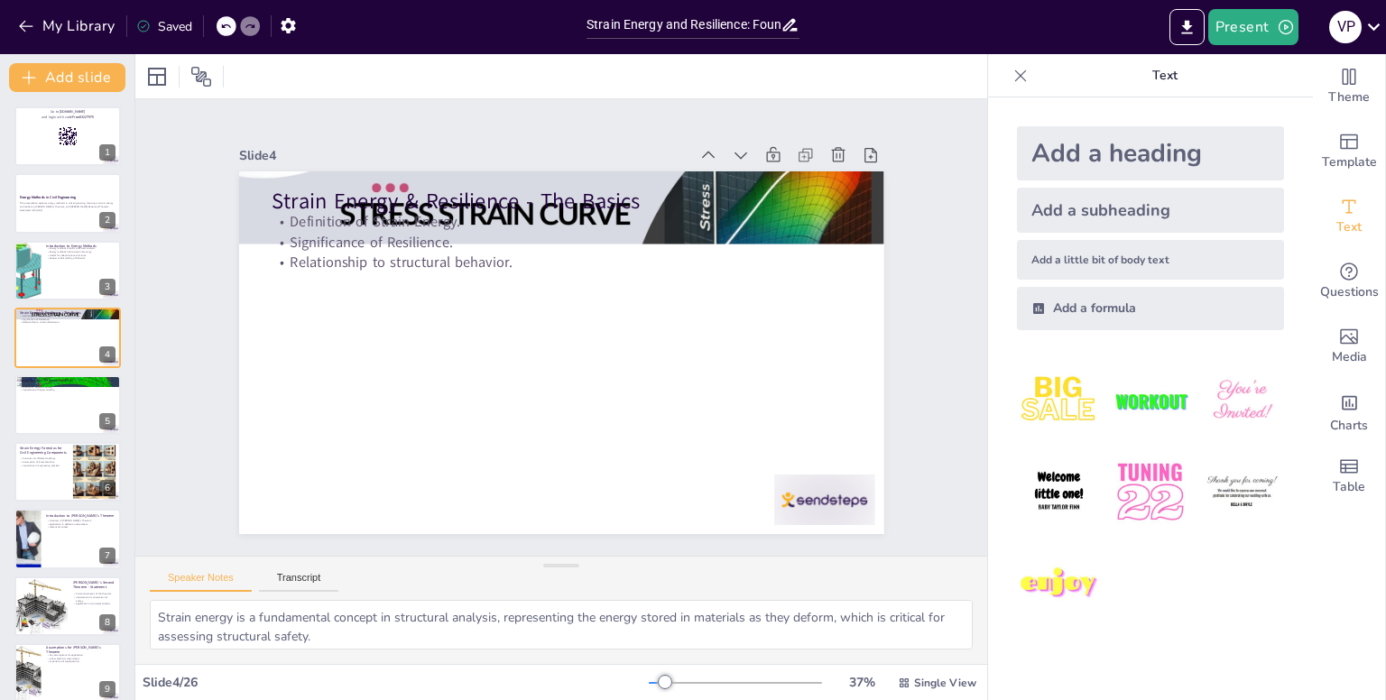
checkbox input "true"
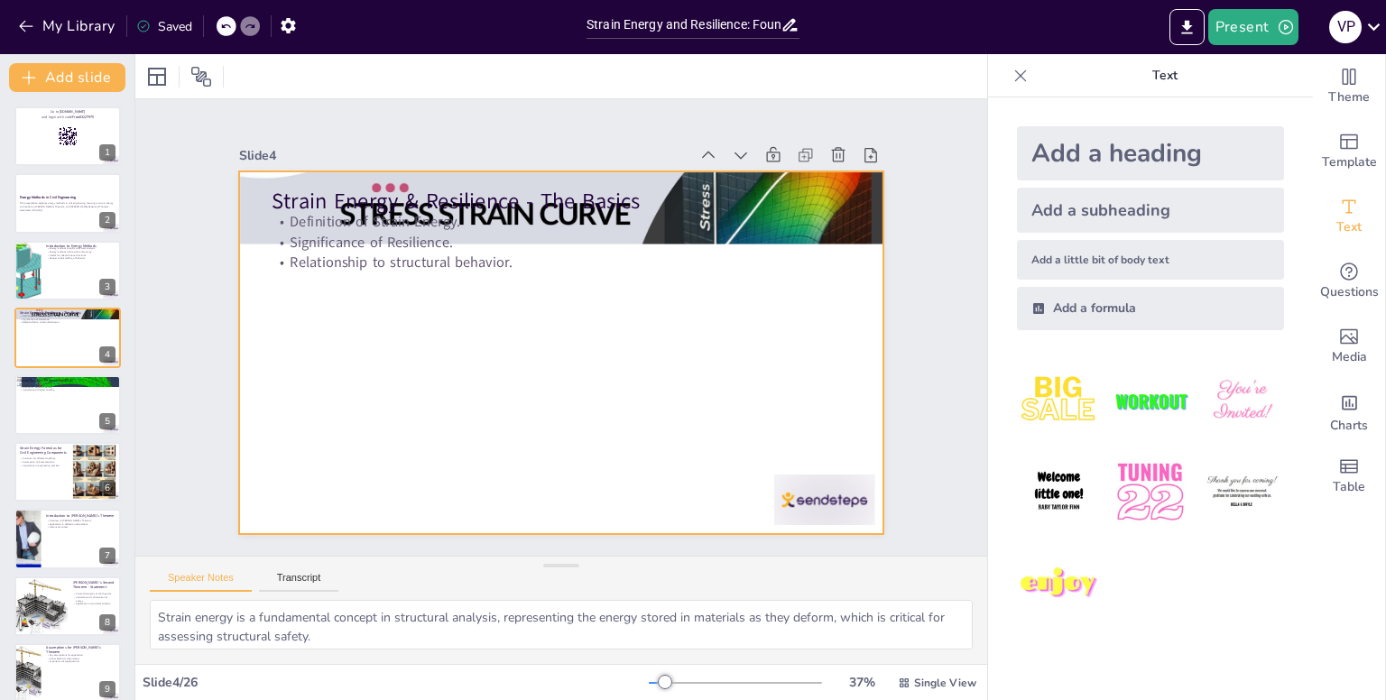
checkbox input "true"
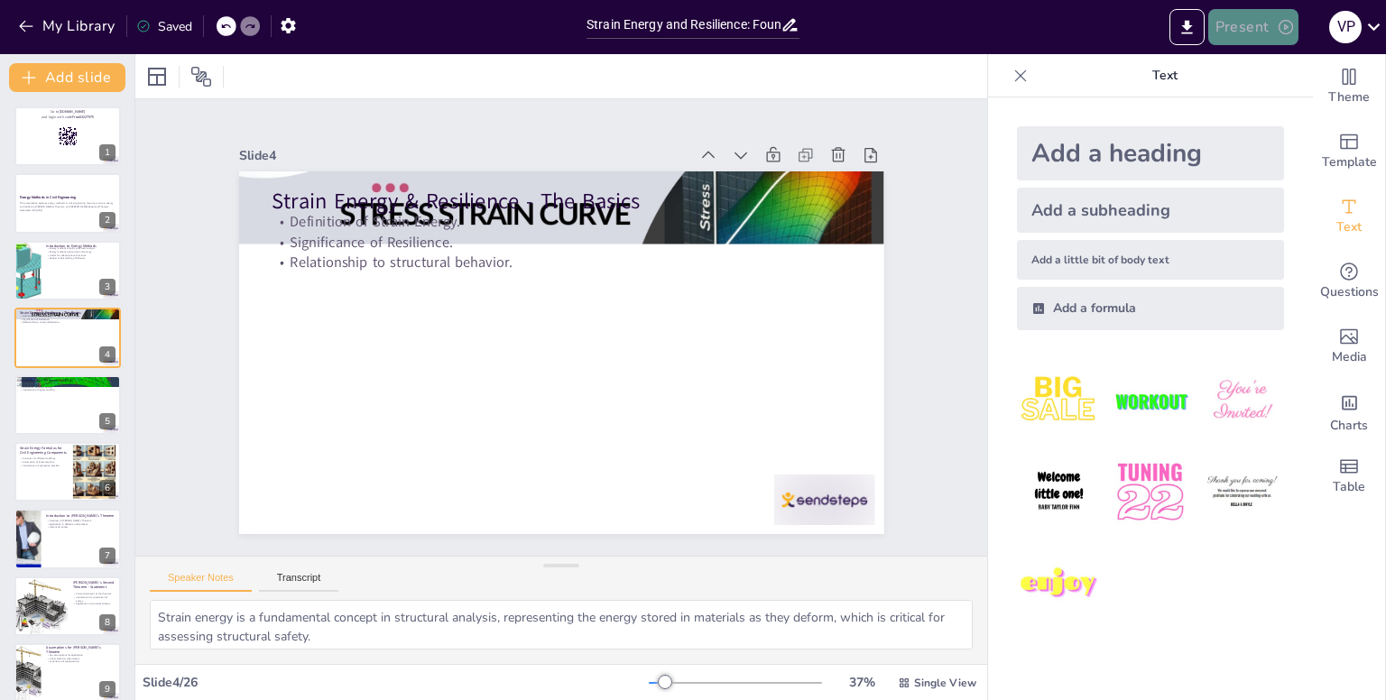
click at [1264, 18] on button "Present" at bounding box center [1254, 27] width 90 height 36
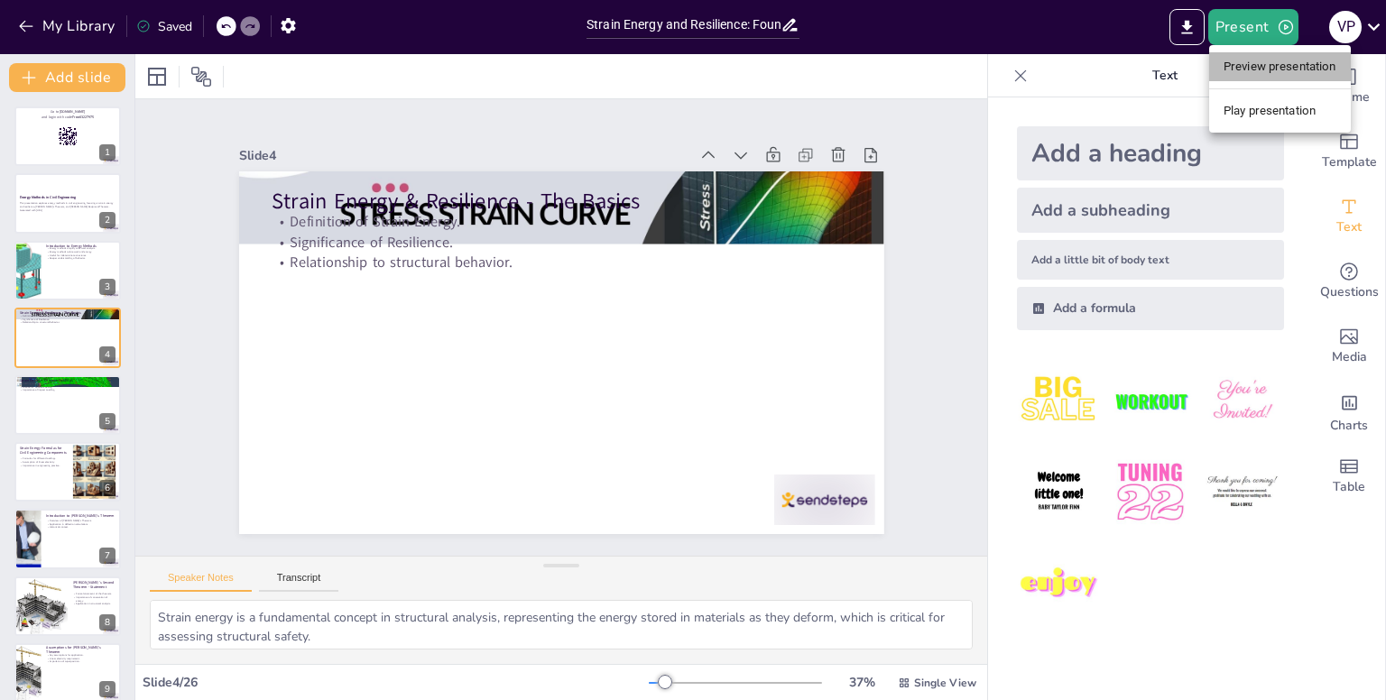
click at [1237, 76] on li "Preview presentation" at bounding box center [1280, 66] width 142 height 29
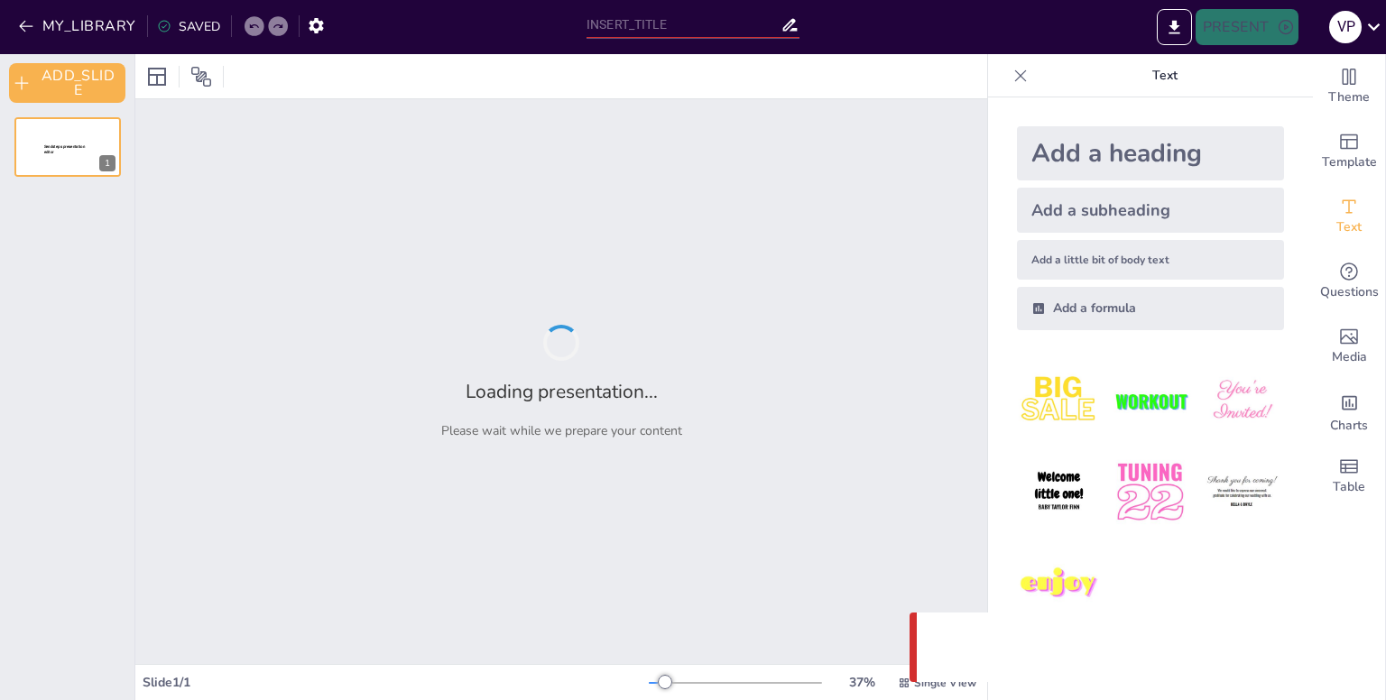
type input "Strain Energy and Resilience: Foundations of Structural Analysis"
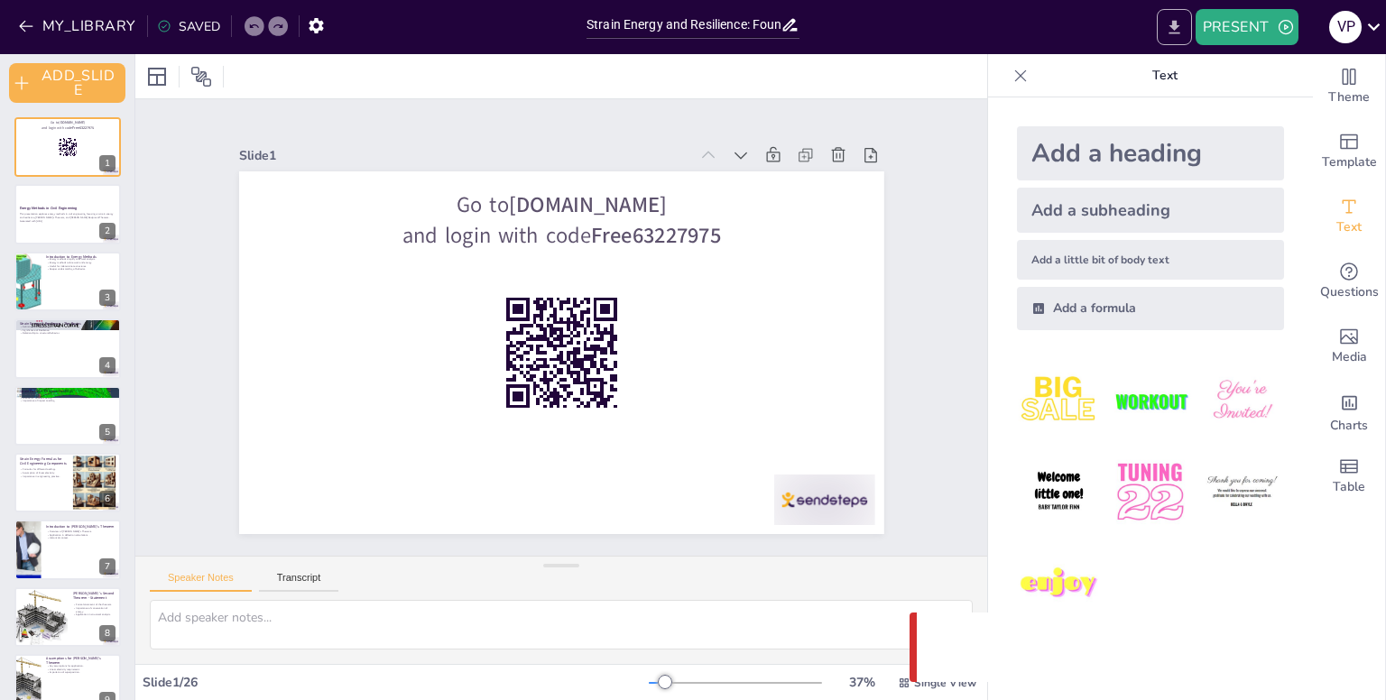
click at [1180, 16] on button "EXPORT_TO_POWERPOINT" at bounding box center [1174, 27] width 35 height 36
checkbox input "true"
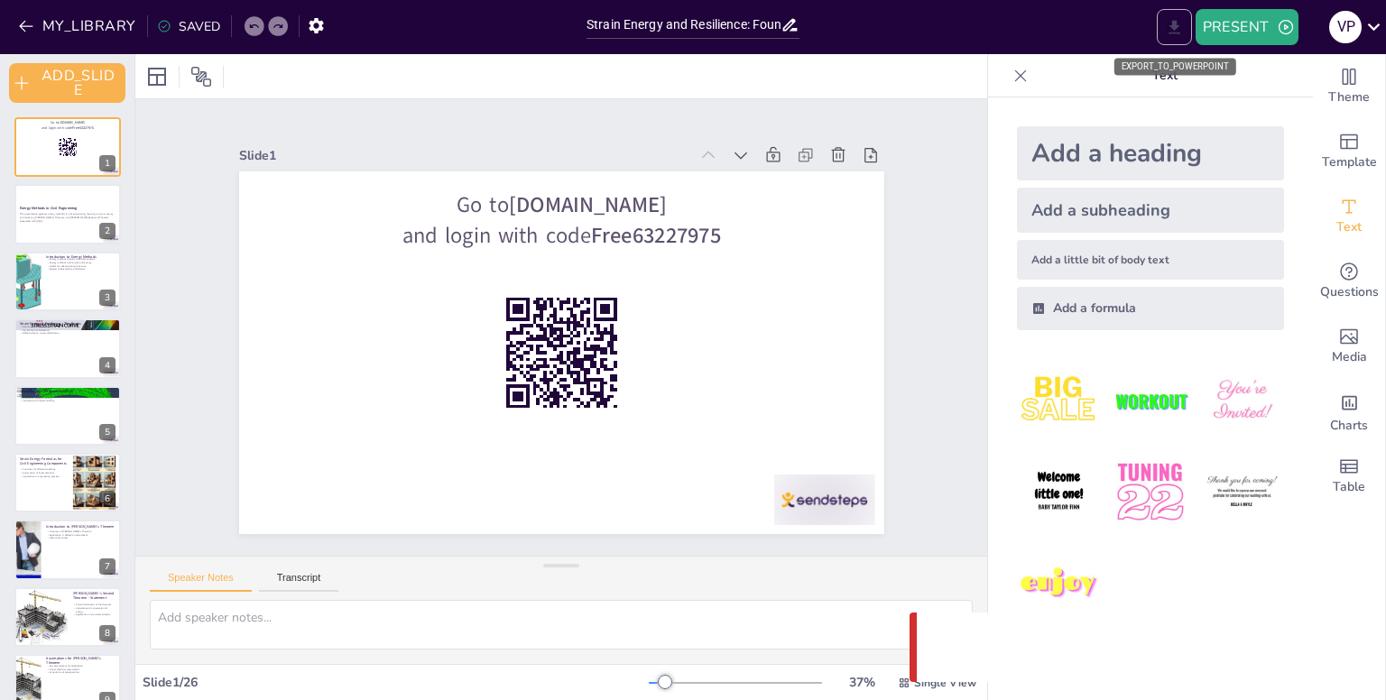
checkbox input "true"
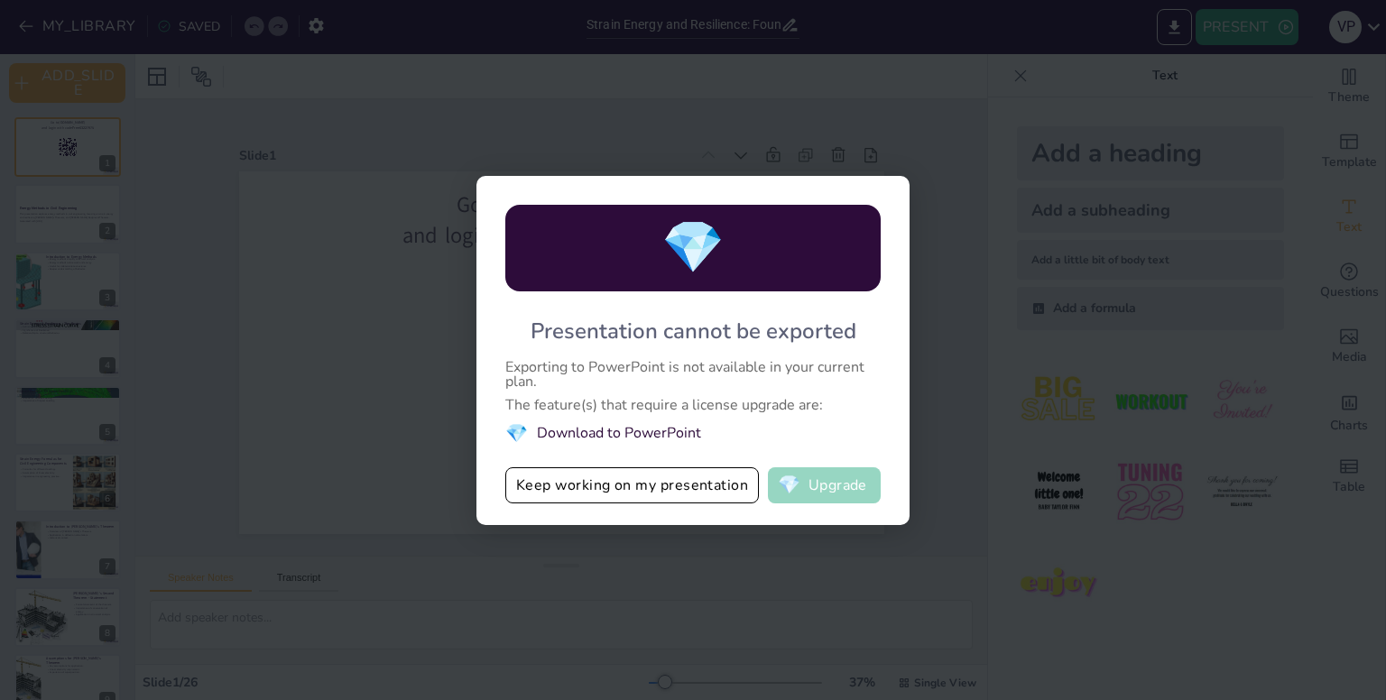
click at [791, 486] on span "💎" at bounding box center [789, 486] width 23 height 18
checkbox input "true"
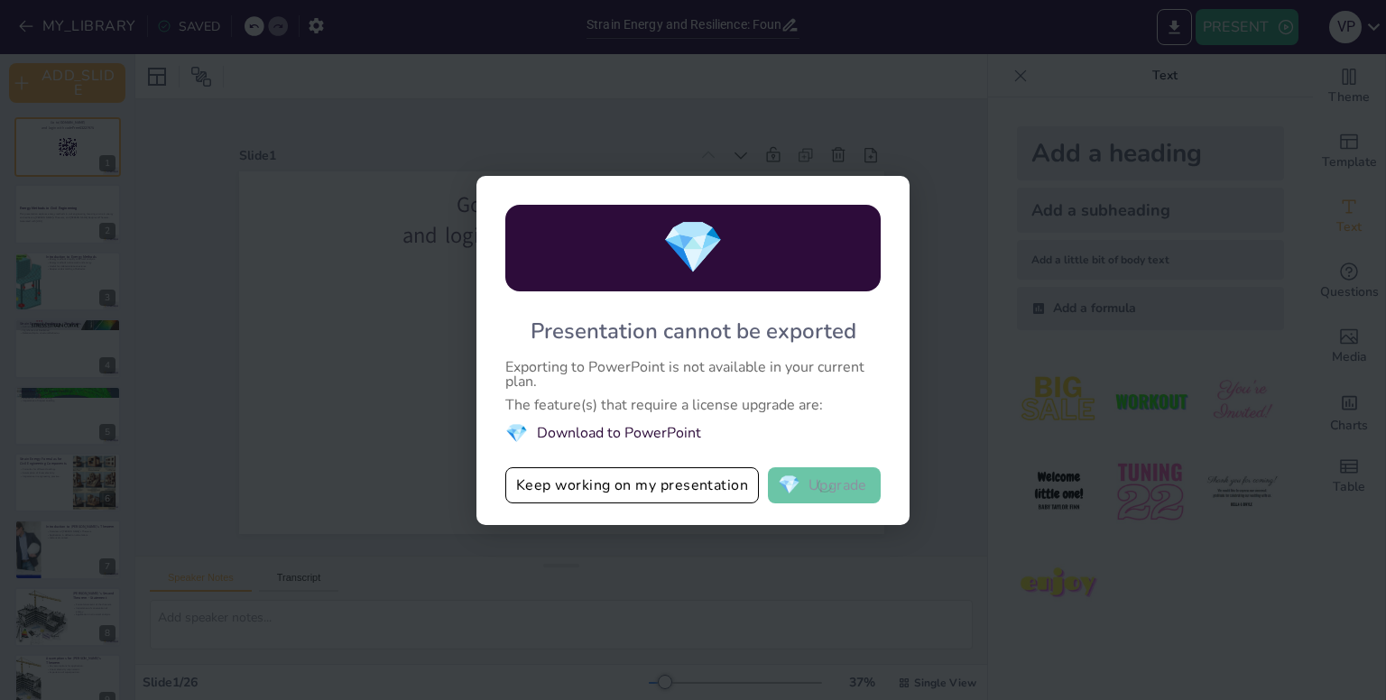
checkbox input "true"
